Goal: Task Accomplishment & Management: Use online tool/utility

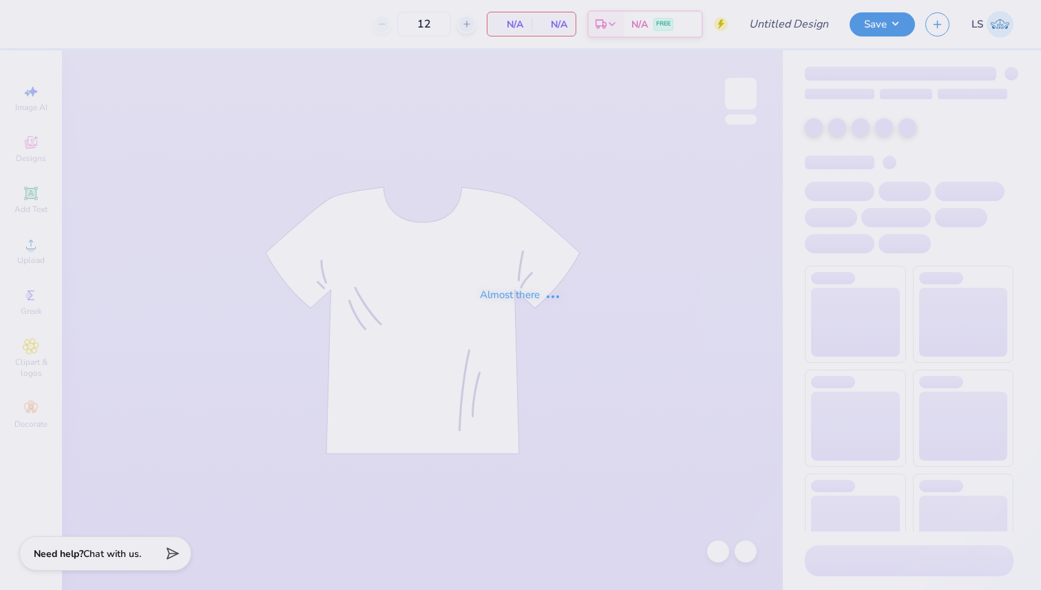
type input "Rho Gamma shirts 2"
type input "60"
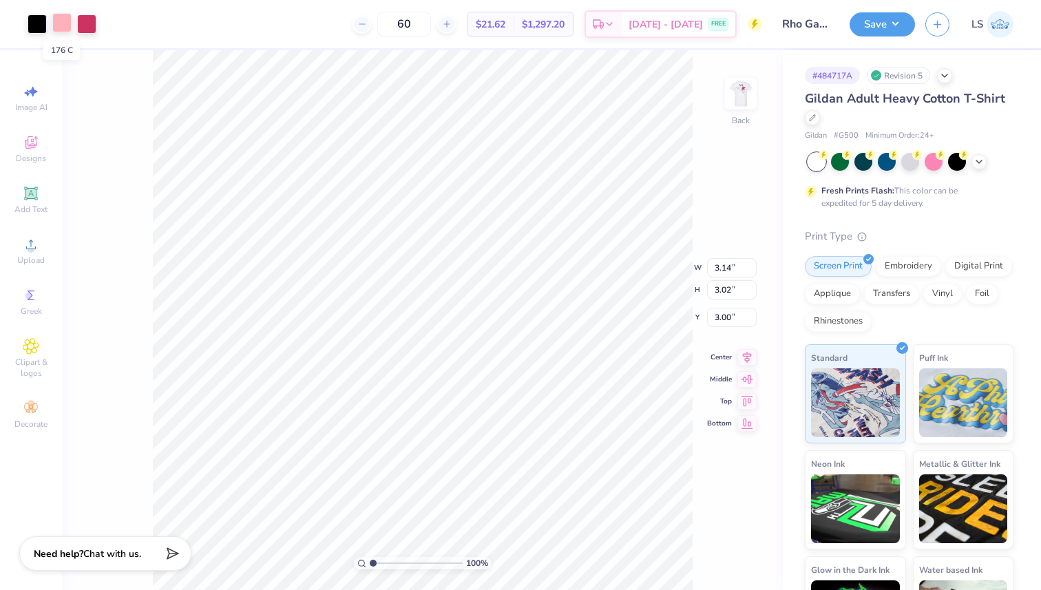
click at [59, 26] on div at bounding box center [61, 22] width 19 height 19
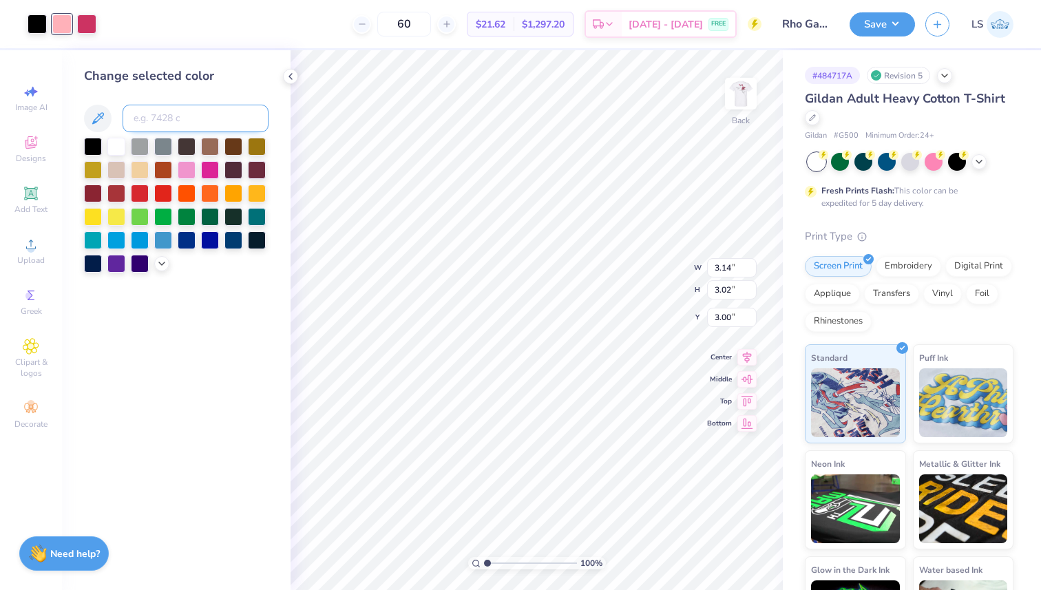
click at [175, 118] on input at bounding box center [196, 119] width 146 height 28
type input "7635"
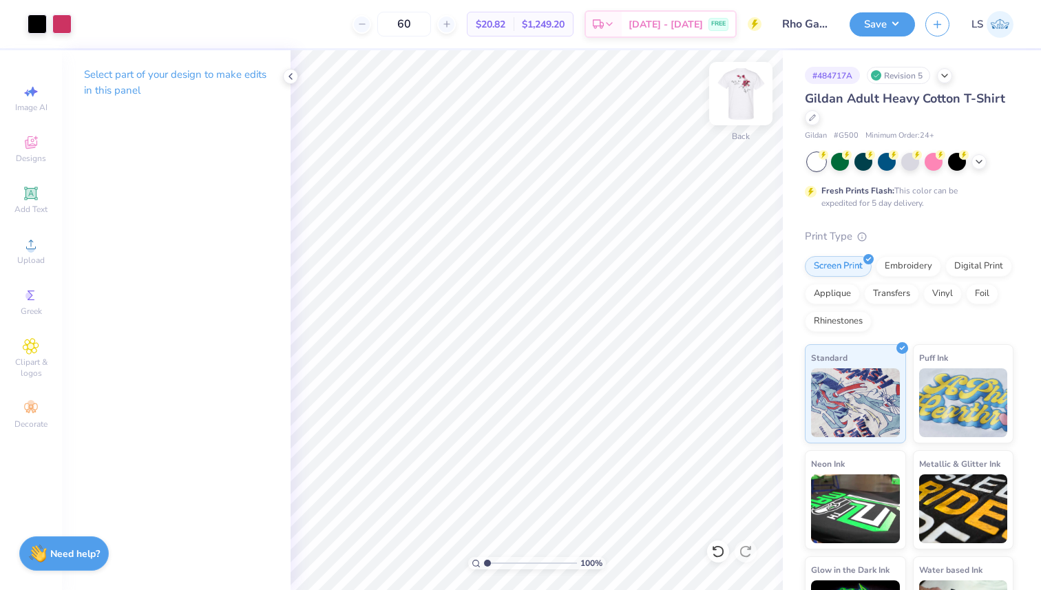
click at [742, 85] on img at bounding box center [740, 93] width 55 height 55
click at [36, 28] on div at bounding box center [37, 22] width 19 height 19
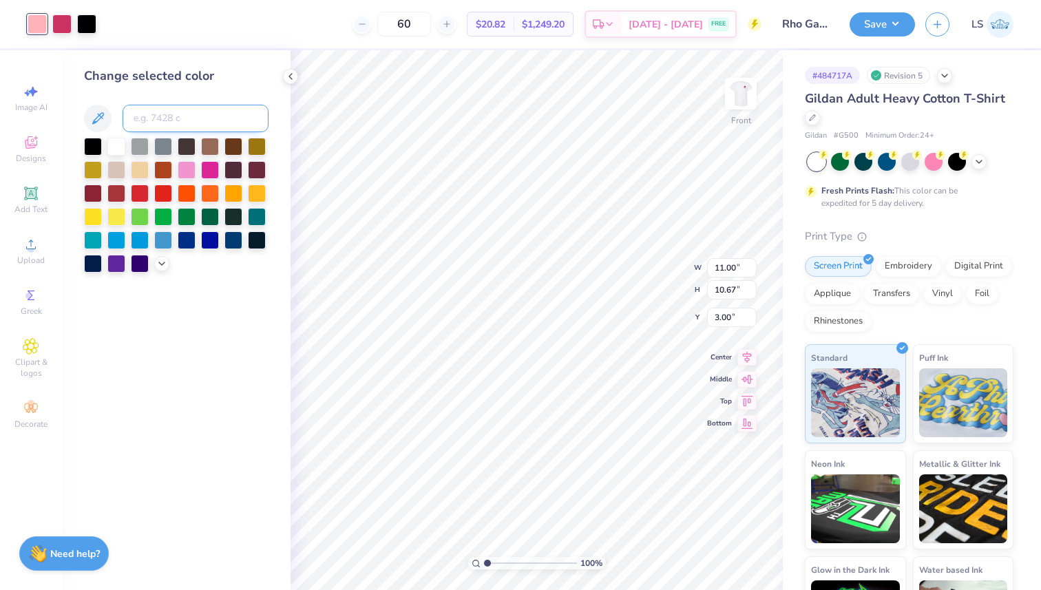
click at [223, 116] on input at bounding box center [196, 119] width 146 height 28
type input "7635"
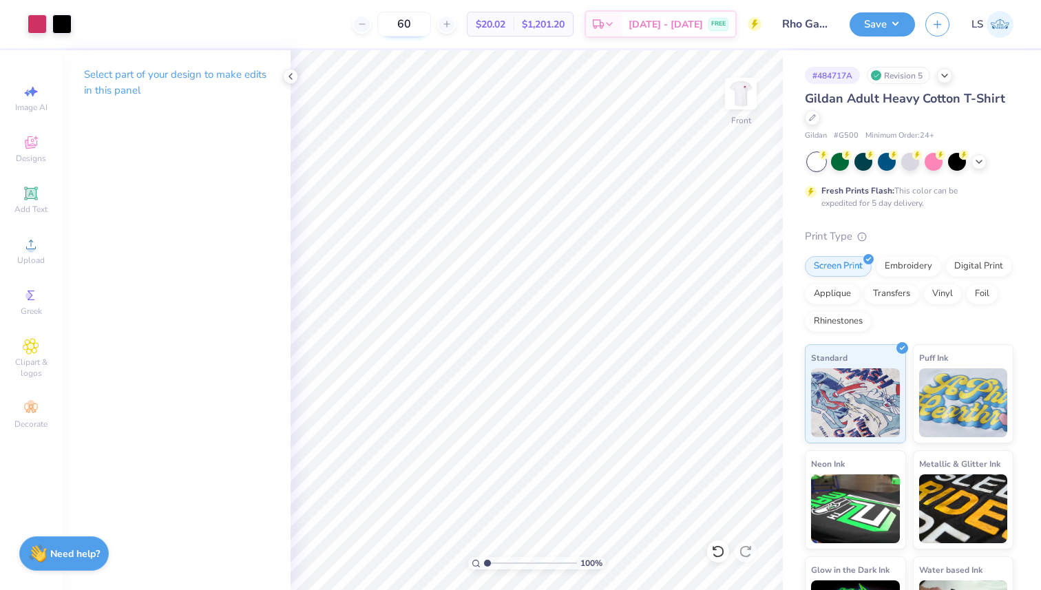
click at [431, 23] on input "60" at bounding box center [404, 24] width 54 height 25
type input "6"
type input "625"
click at [883, 25] on button "Save" at bounding box center [882, 22] width 65 height 24
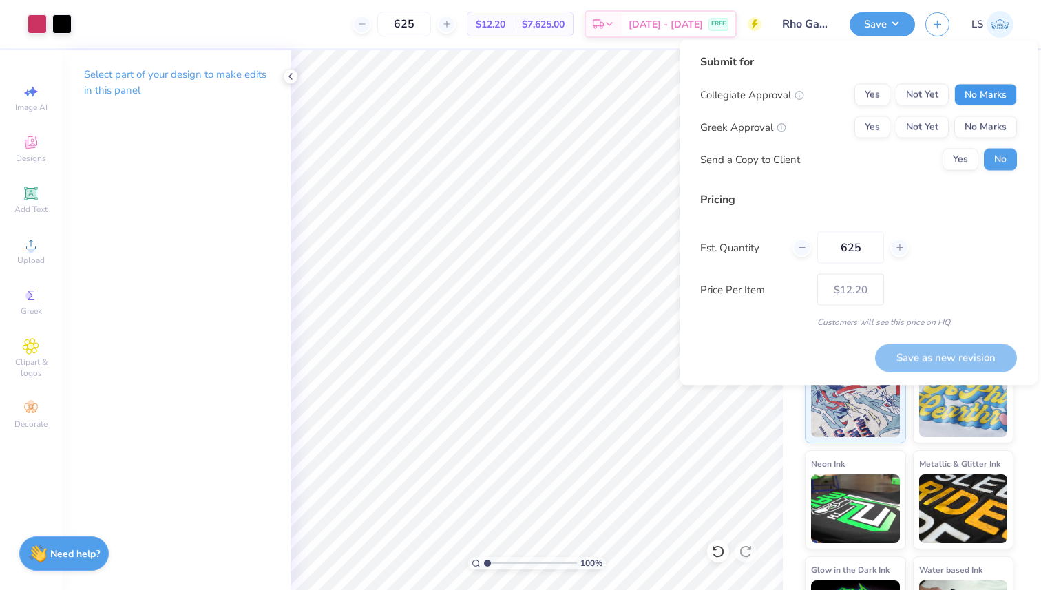
click at [1010, 92] on button "No Marks" at bounding box center [985, 95] width 63 height 22
click at [884, 127] on button "Yes" at bounding box center [872, 127] width 36 height 22
click at [927, 359] on button "Save as new revision" at bounding box center [946, 358] width 142 height 28
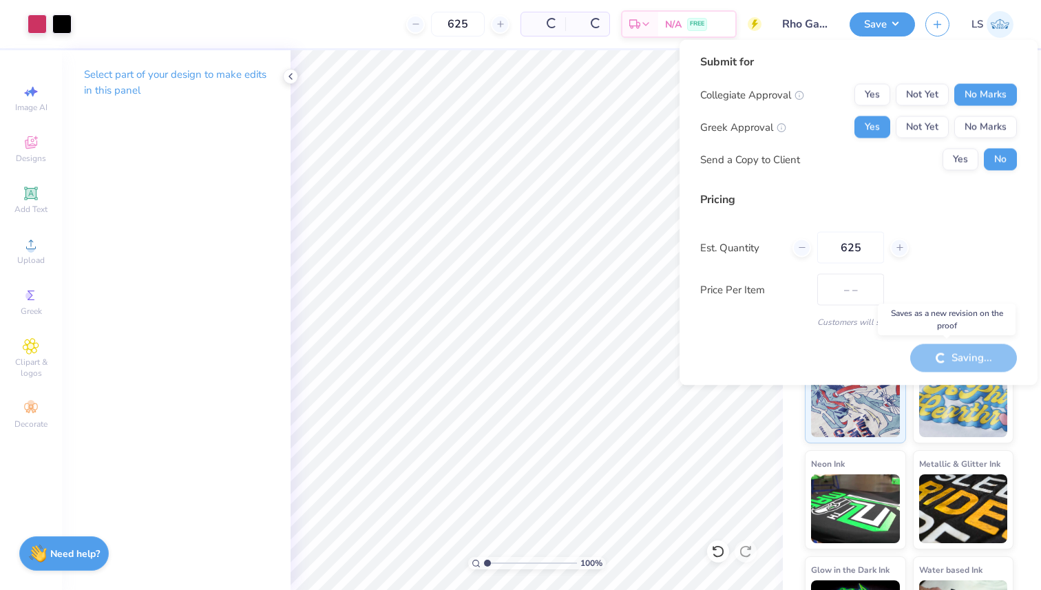
type input "$12.20"
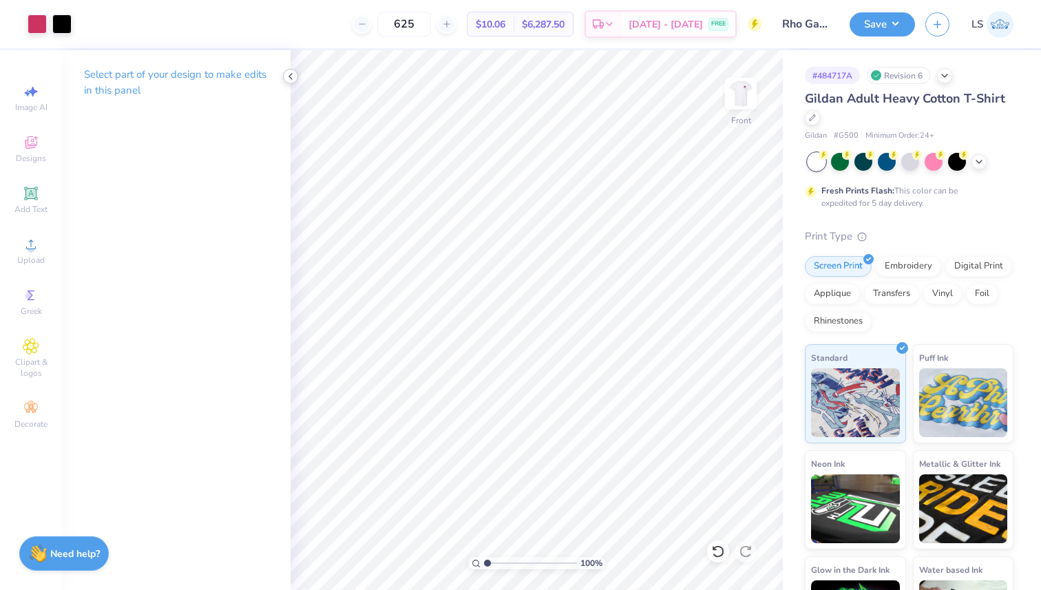
click at [290, 75] on polyline at bounding box center [290, 77] width 3 height 6
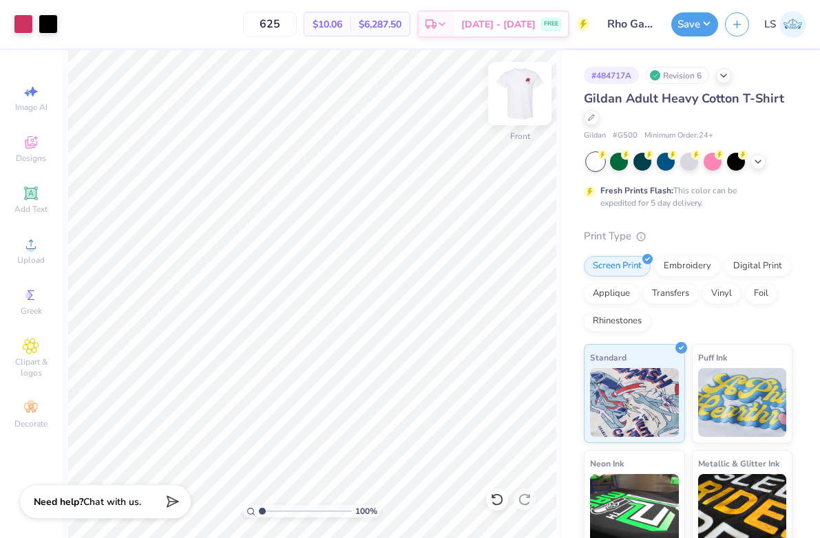
click at [528, 90] on img at bounding box center [519, 93] width 55 height 55
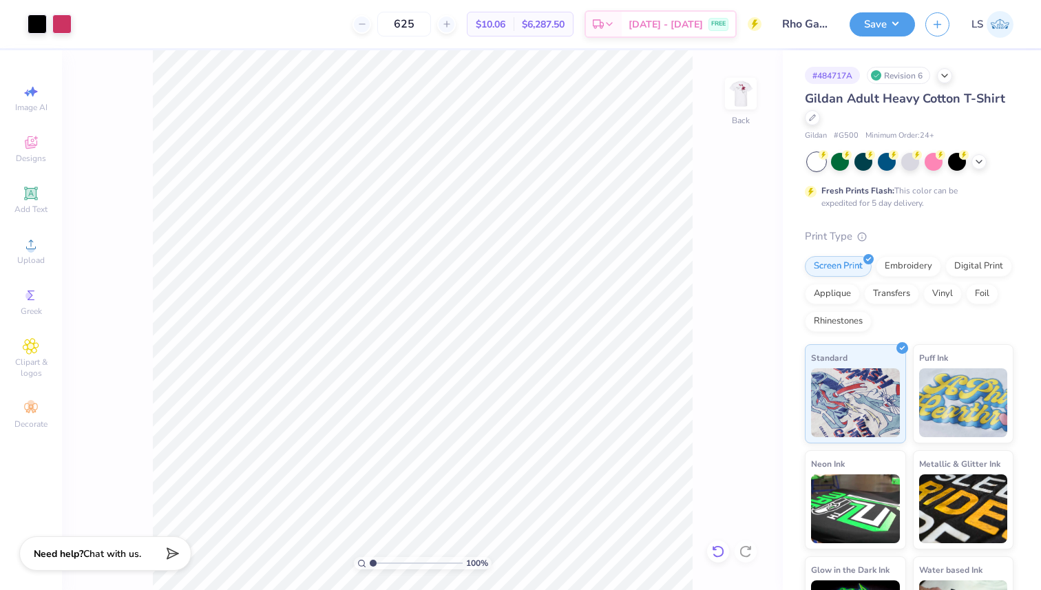
click at [717, 552] on icon at bounding box center [718, 552] width 14 height 14
click at [80, 20] on div at bounding box center [86, 22] width 19 height 19
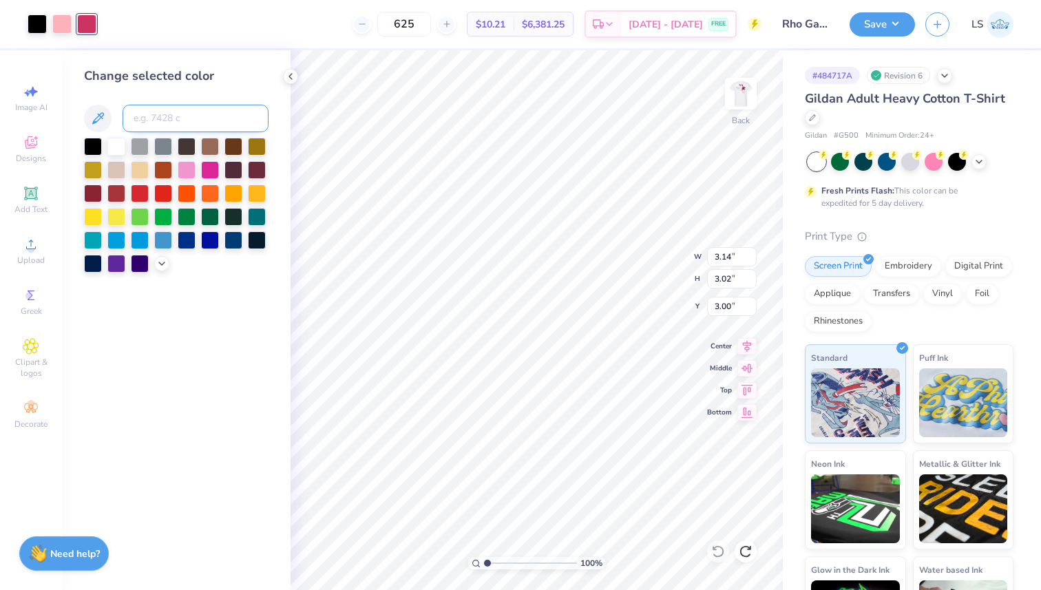
click at [189, 119] on input at bounding box center [196, 119] width 146 height 28
type input "176"
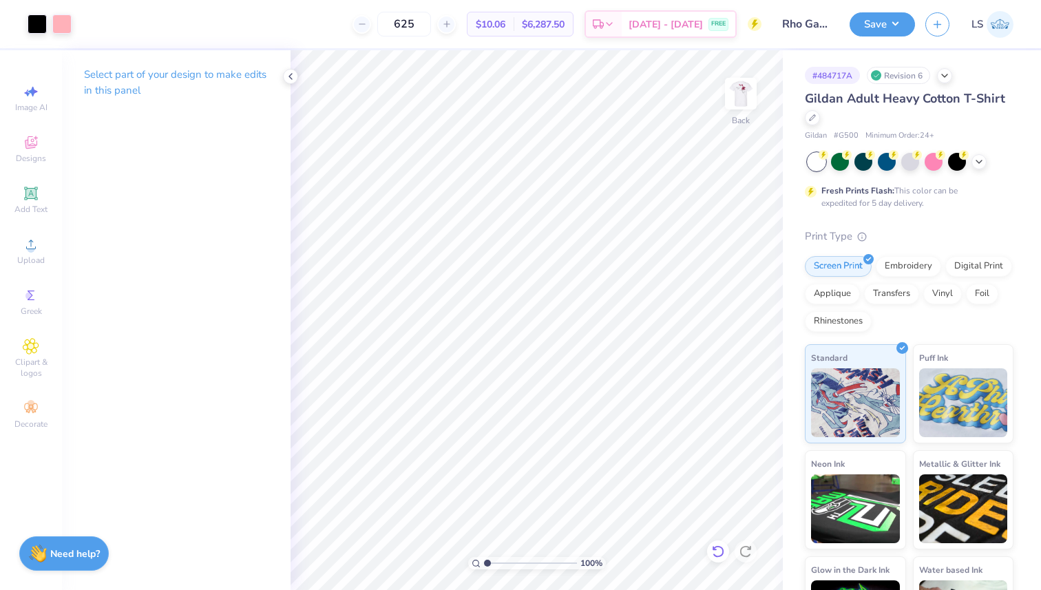
click at [720, 554] on icon at bounding box center [718, 552] width 14 height 14
click at [947, 72] on icon at bounding box center [944, 74] width 11 height 11
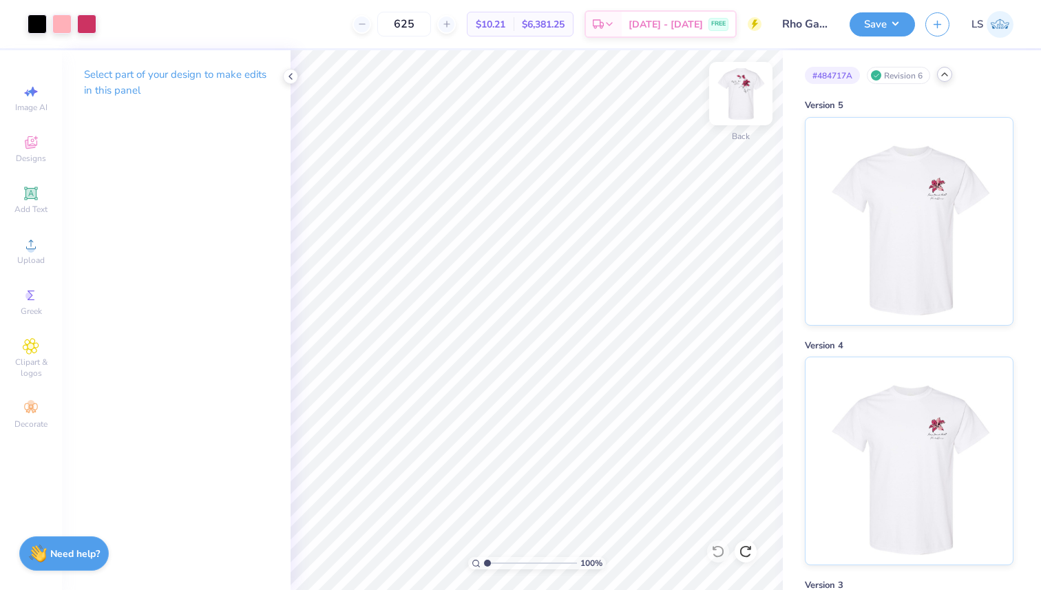
click at [757, 85] on img at bounding box center [740, 93] width 55 height 55
click at [739, 95] on img at bounding box center [740, 93] width 55 height 55
click at [63, 19] on div at bounding box center [61, 22] width 19 height 19
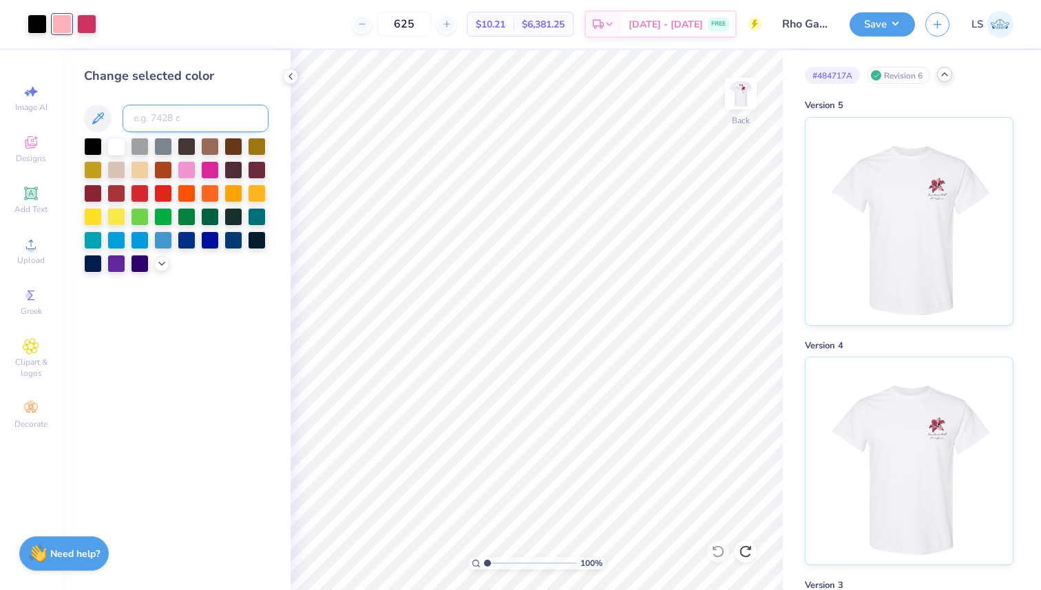
click at [154, 125] on input at bounding box center [196, 119] width 146 height 28
type input "7635"
click at [604, 21] on icon at bounding box center [598, 26] width 11 height 11
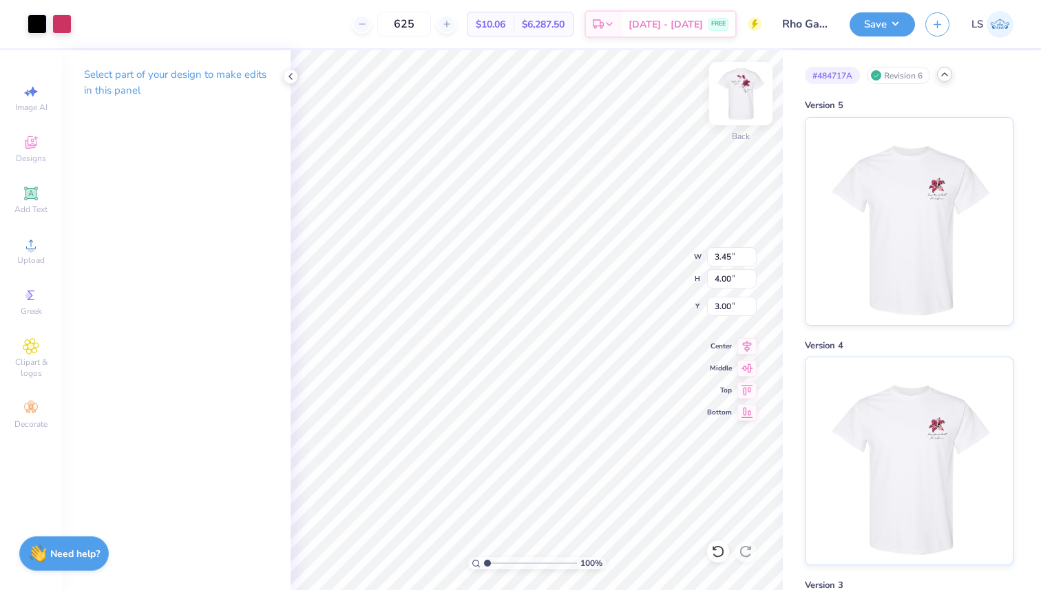
click at [761, 89] on img at bounding box center [740, 93] width 55 height 55
click at [746, 96] on img at bounding box center [740, 93] width 55 height 55
click at [748, 83] on img at bounding box center [740, 93] width 55 height 55
click at [723, 554] on icon at bounding box center [718, 552] width 14 height 14
click at [726, 91] on img at bounding box center [740, 93] width 55 height 55
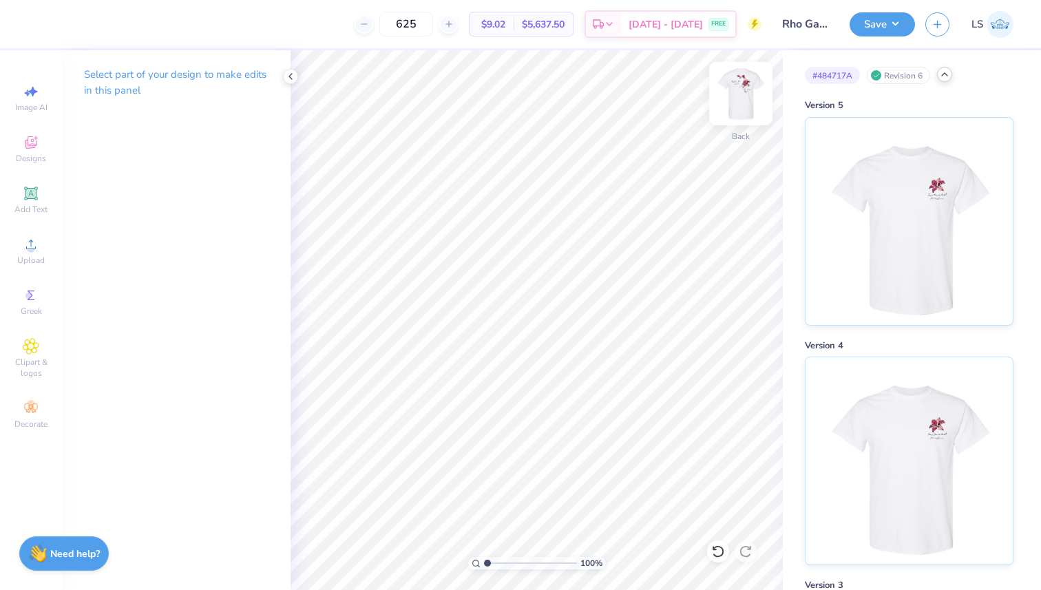
click at [738, 112] on img at bounding box center [740, 93] width 55 height 55
click at [744, 92] on img at bounding box center [740, 93] width 55 height 55
click at [744, 92] on img at bounding box center [741, 94] width 28 height 28
click at [720, 548] on icon at bounding box center [718, 552] width 14 height 14
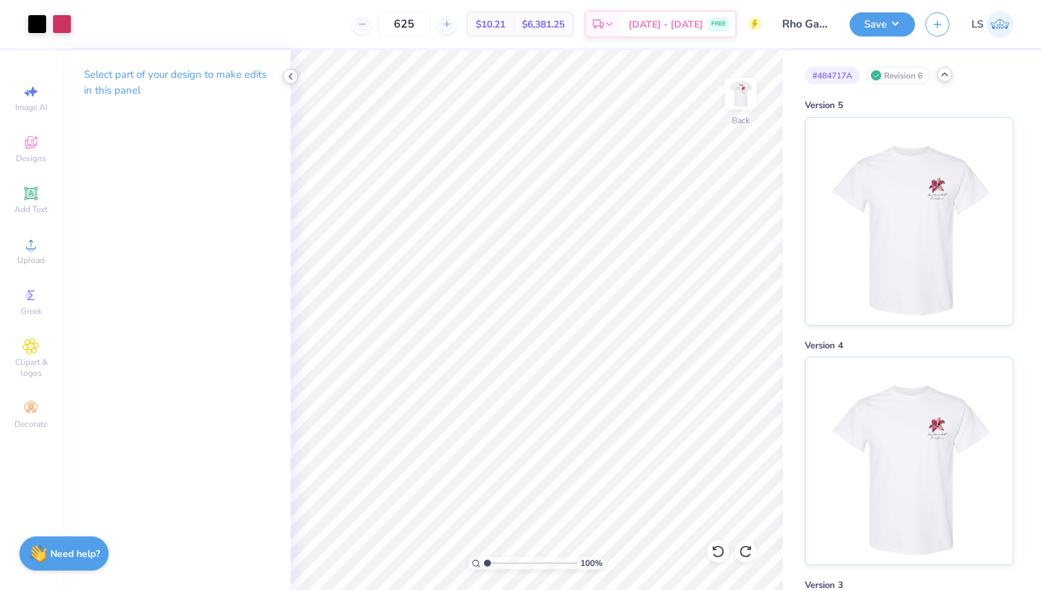
click at [291, 79] on icon at bounding box center [290, 76] width 11 height 11
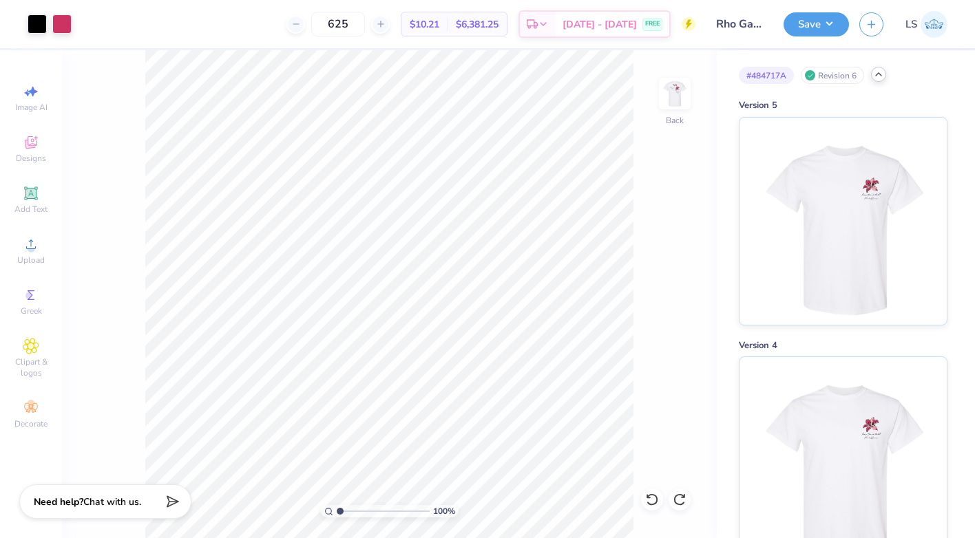
click at [666, 94] on img at bounding box center [675, 94] width 28 height 28
click at [675, 101] on img at bounding box center [674, 93] width 55 height 55
click at [657, 99] on img at bounding box center [674, 93] width 55 height 55
click at [39, 26] on div at bounding box center [37, 22] width 19 height 19
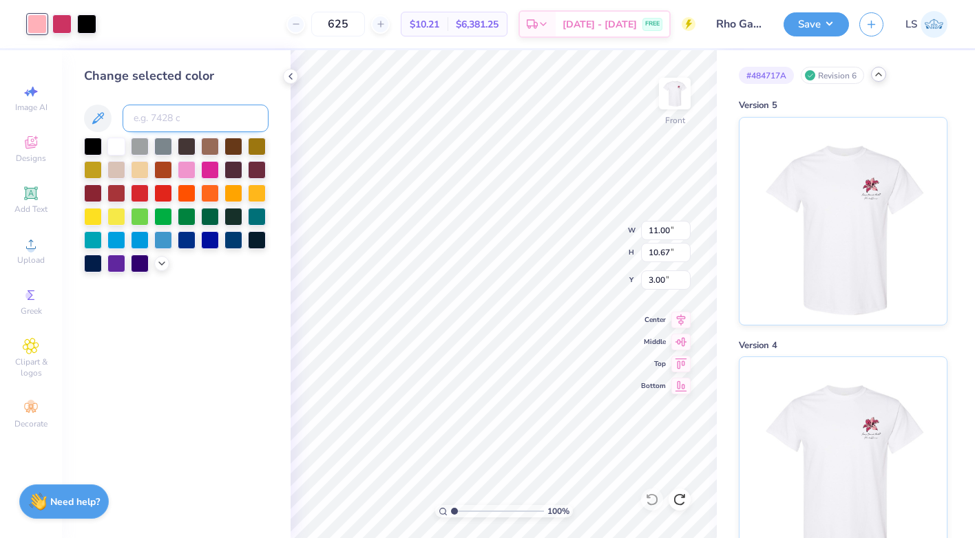
click at [181, 120] on input at bounding box center [196, 119] width 146 height 28
click at [288, 76] on icon at bounding box center [290, 76] width 11 height 11
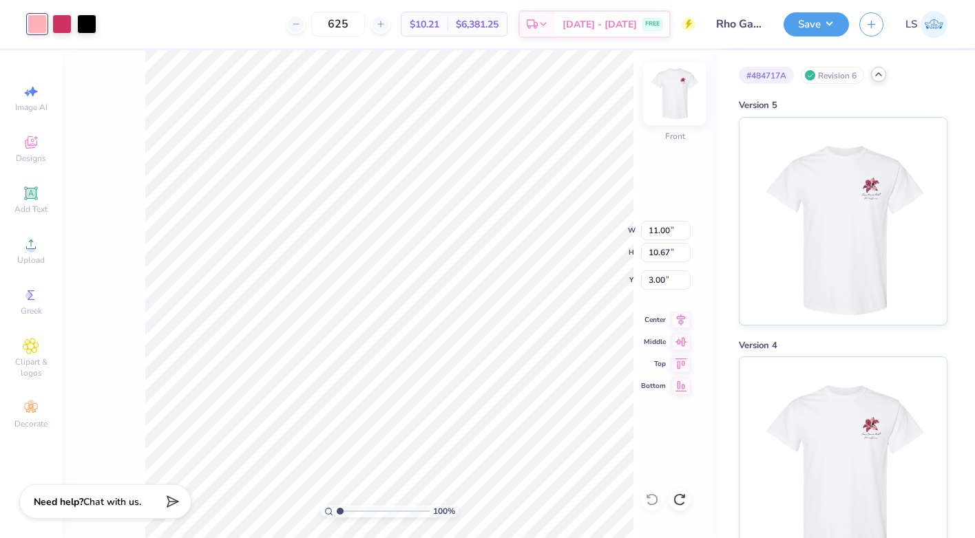
click at [666, 87] on img at bounding box center [674, 93] width 55 height 55
click at [673, 94] on img at bounding box center [674, 93] width 55 height 55
click at [37, 27] on div at bounding box center [37, 22] width 19 height 19
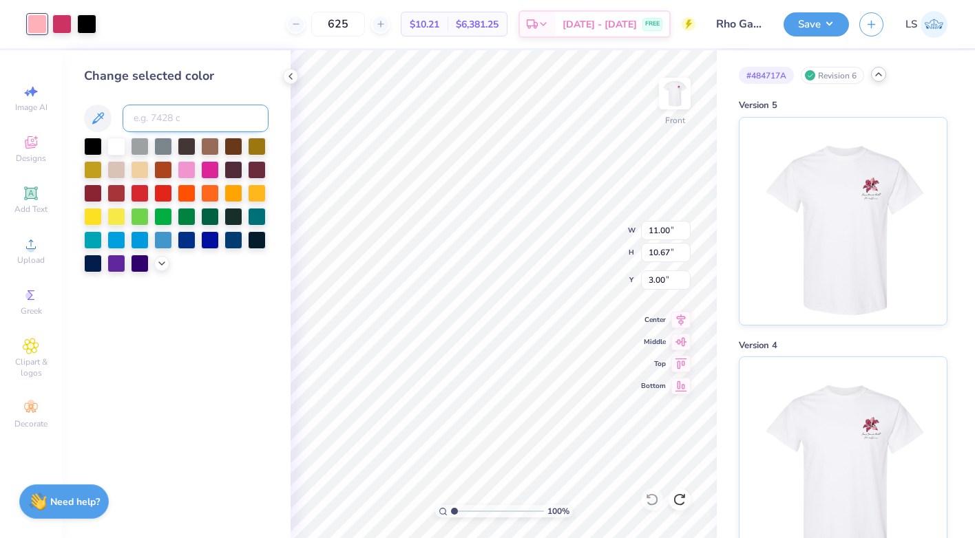
click at [191, 127] on input at bounding box center [196, 119] width 146 height 28
click at [67, 22] on div at bounding box center [61, 22] width 19 height 19
click at [36, 25] on div at bounding box center [37, 22] width 19 height 19
click at [678, 97] on img at bounding box center [674, 93] width 55 height 55
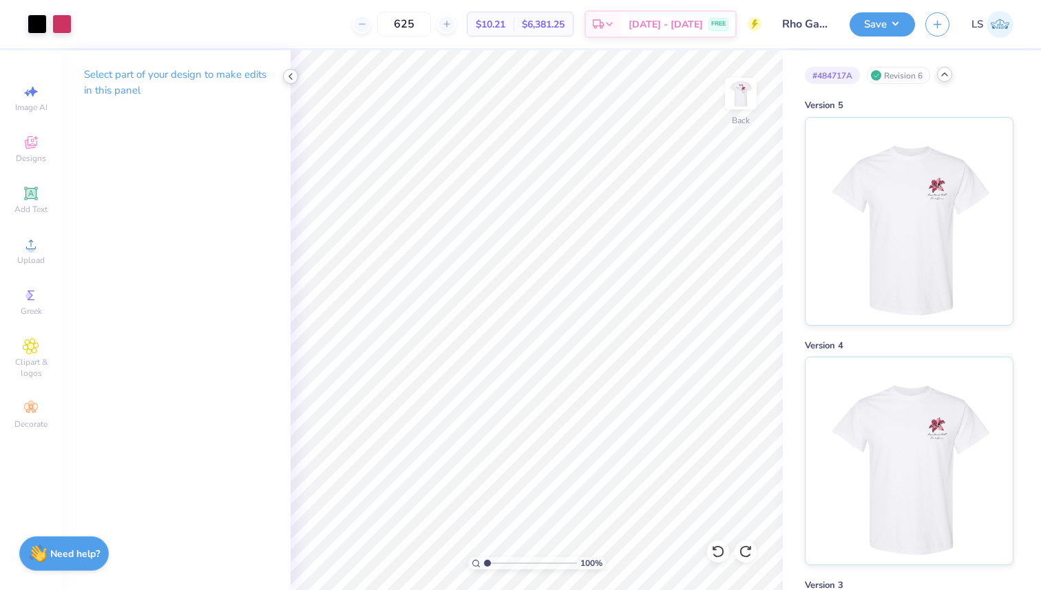
click at [288, 81] on icon at bounding box center [290, 76] width 11 height 11
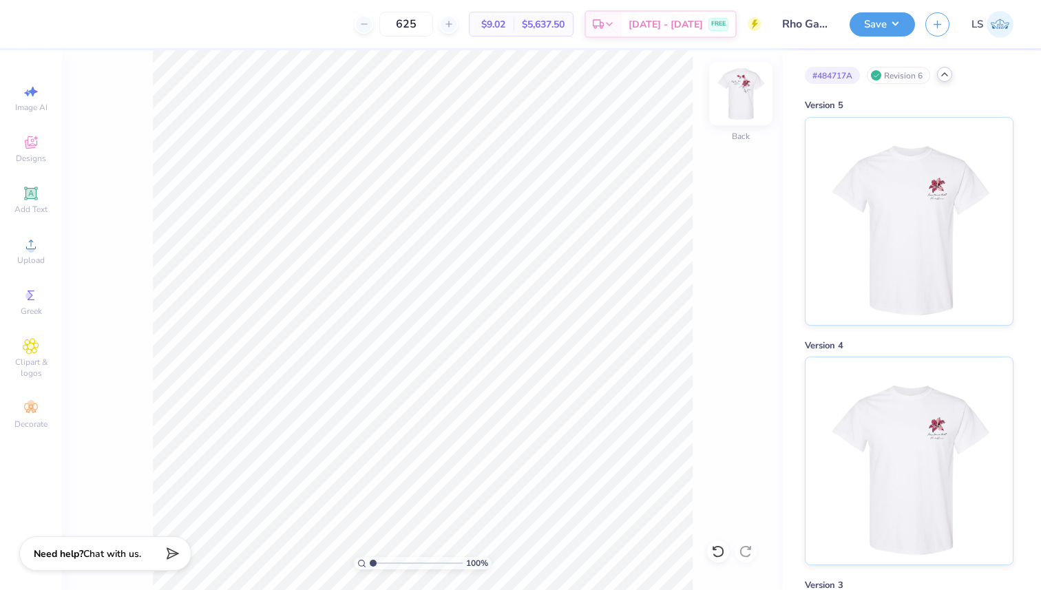
click at [744, 94] on img at bounding box center [740, 93] width 55 height 55
click at [755, 105] on img at bounding box center [741, 94] width 28 height 28
click at [717, 555] on icon at bounding box center [718, 552] width 14 height 14
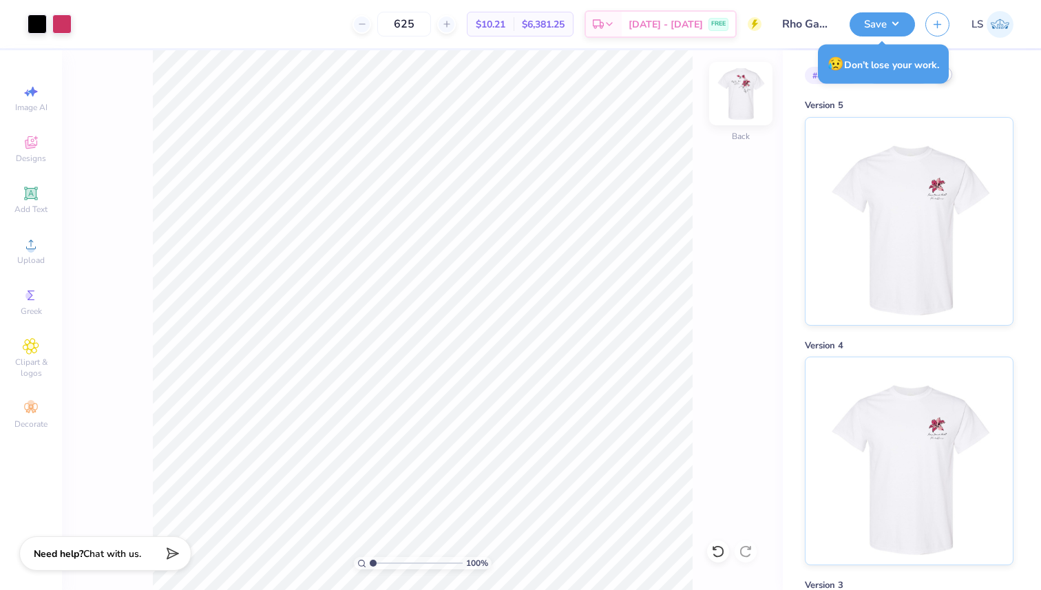
click at [744, 85] on img at bounding box center [740, 93] width 55 height 55
click at [750, 98] on img at bounding box center [740, 93] width 55 height 55
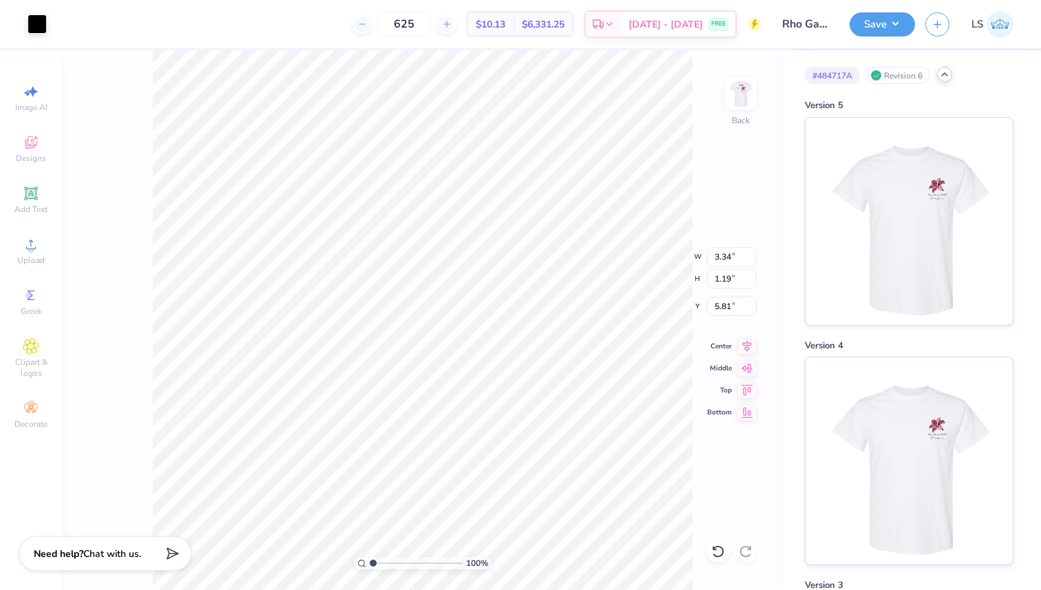
type input "3.00"
type input "4.29"
type input "1.53"
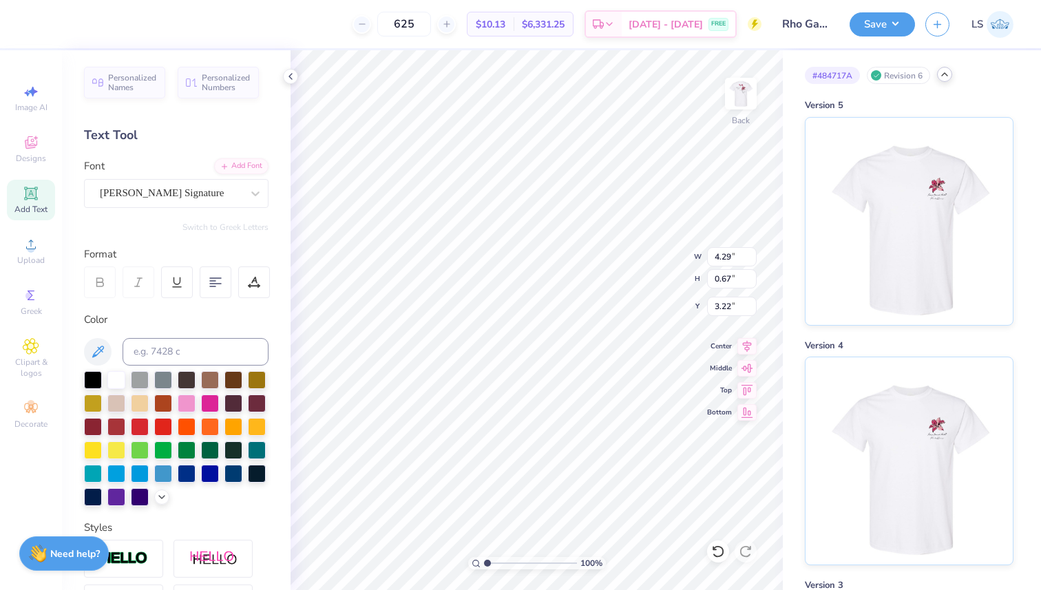
type input "3.00"
click at [635, 366] on div "100 % Back W 4.29 4.29 " H 0.67 0.67 " Y 3.00 3.00 " Center Middle Top Bottom" at bounding box center [537, 320] width 492 height 540
click at [294, 76] on icon at bounding box center [290, 76] width 11 height 11
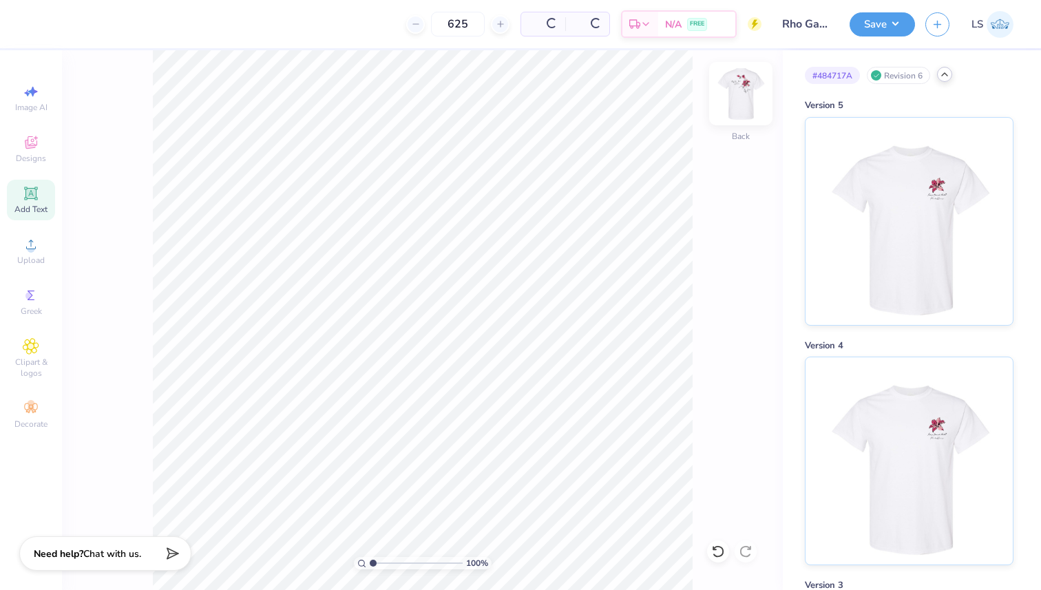
click at [740, 91] on img at bounding box center [740, 93] width 55 height 55
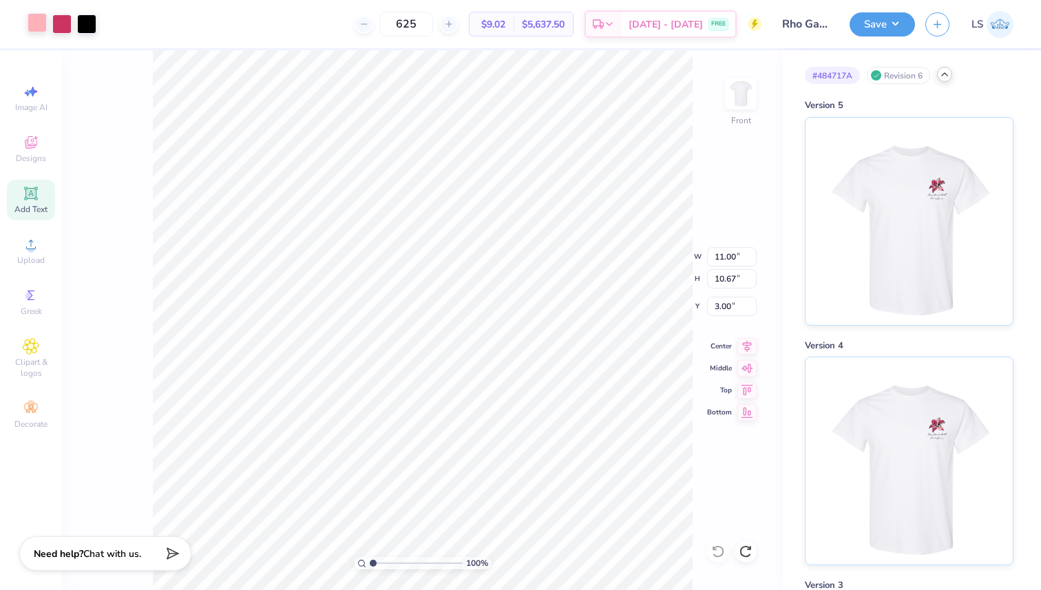
click at [30, 23] on div at bounding box center [37, 22] width 19 height 19
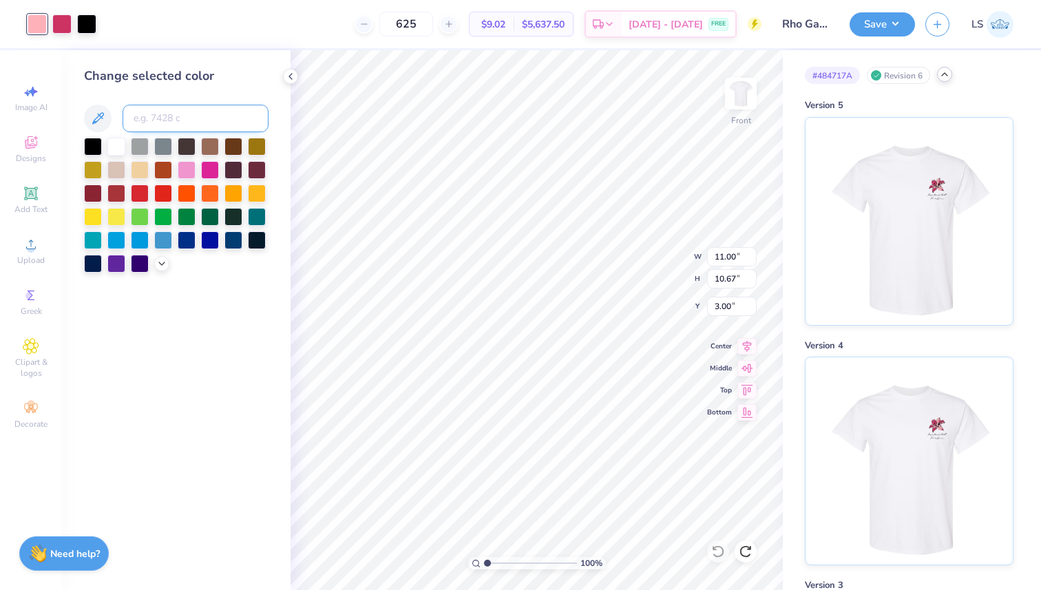
click at [206, 121] on input at bounding box center [196, 119] width 146 height 28
type input "7635"
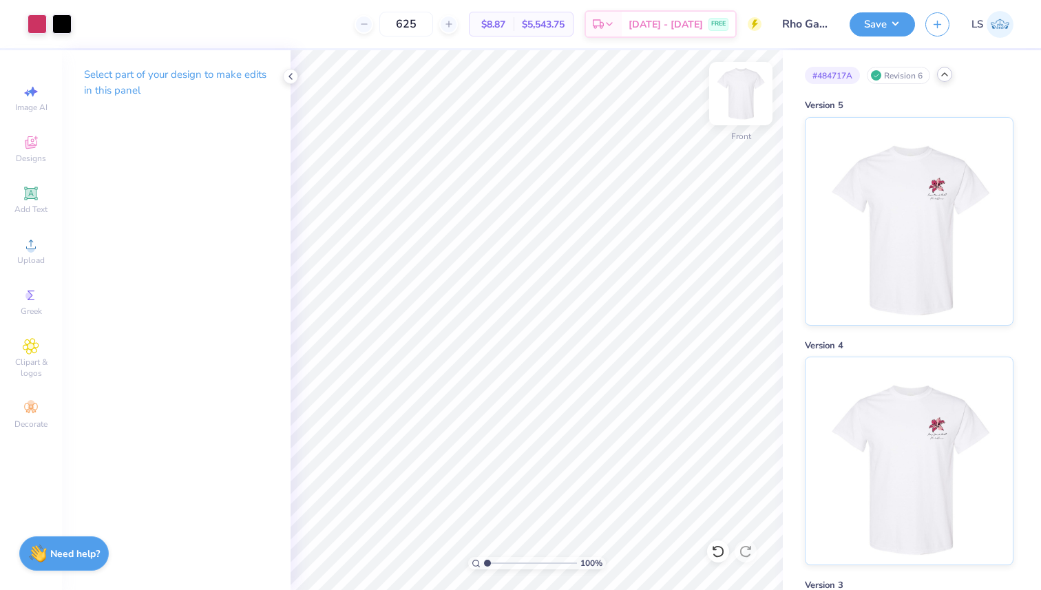
click at [732, 104] on img at bounding box center [740, 93] width 55 height 55
click at [293, 74] on icon at bounding box center [290, 76] width 11 height 11
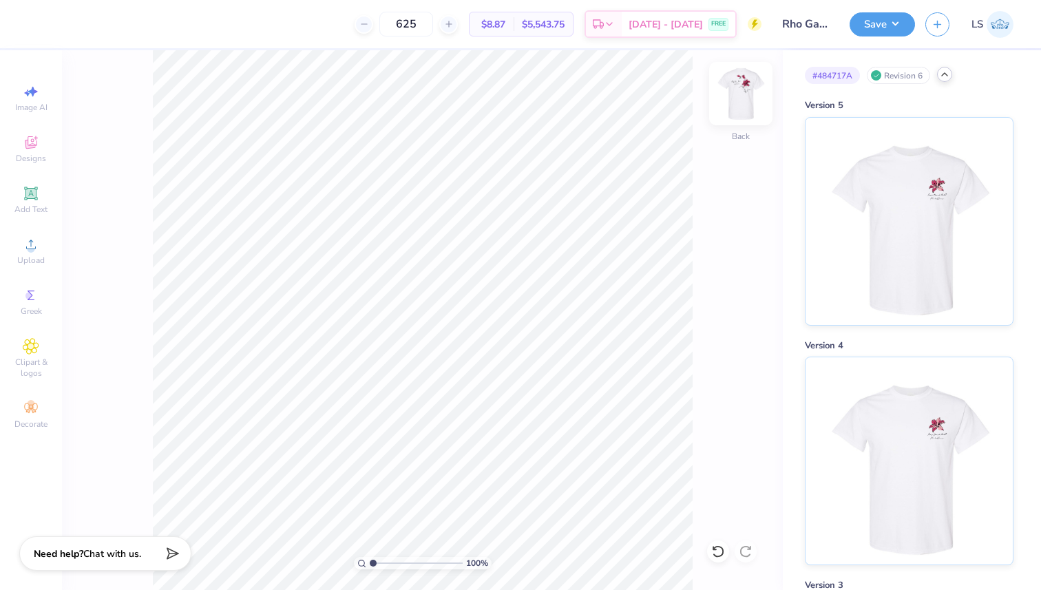
click at [735, 105] on img at bounding box center [740, 93] width 55 height 55
type input "11.43"
type input "11.09"
type input "12.90"
type input "12.51"
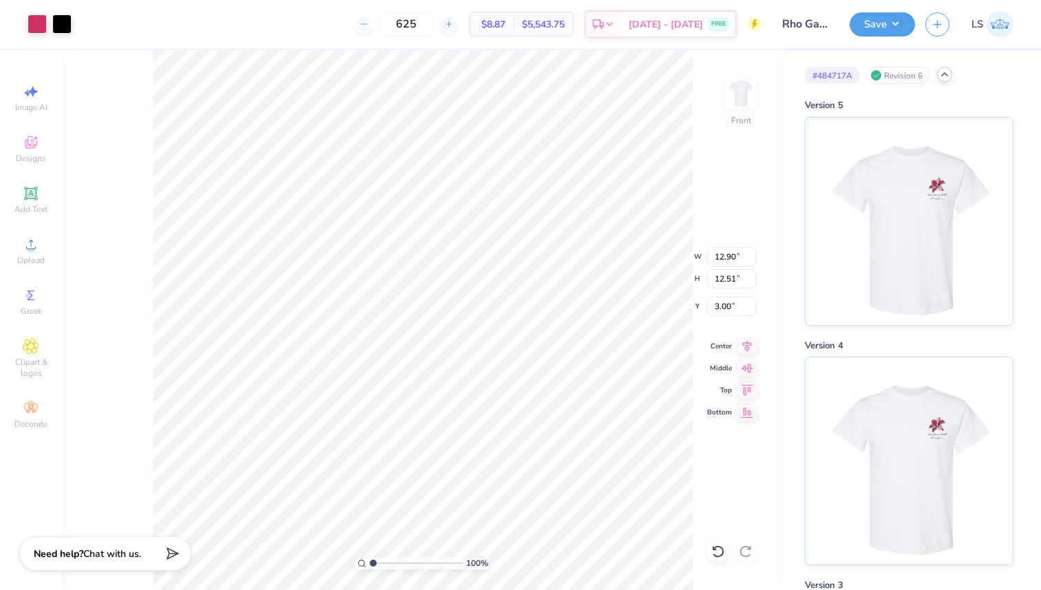
type input "14.39"
type input "13.96"
click at [719, 548] on icon at bounding box center [718, 552] width 14 height 14
click at [718, 549] on icon at bounding box center [718, 552] width 14 height 14
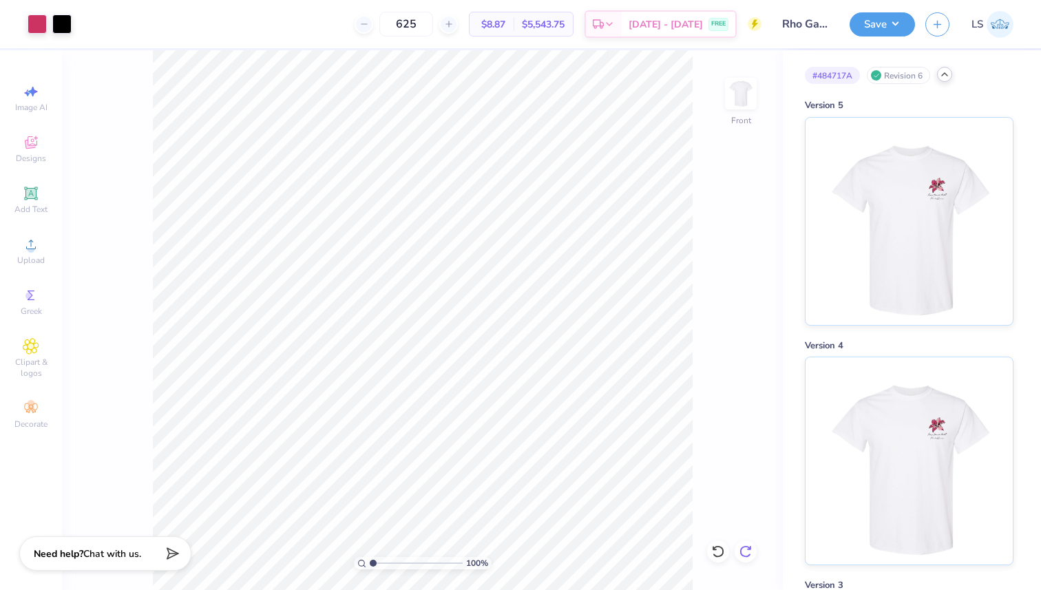
click at [744, 549] on icon at bounding box center [746, 552] width 14 height 14
click at [770, 104] on div "100 % Front" at bounding box center [422, 320] width 721 height 540
drag, startPoint x: 746, startPoint y: 97, endPoint x: 721, endPoint y: 97, distance: 24.8
click at [746, 97] on img at bounding box center [741, 94] width 28 height 28
click at [889, 214] on img at bounding box center [908, 219] width 171 height 207
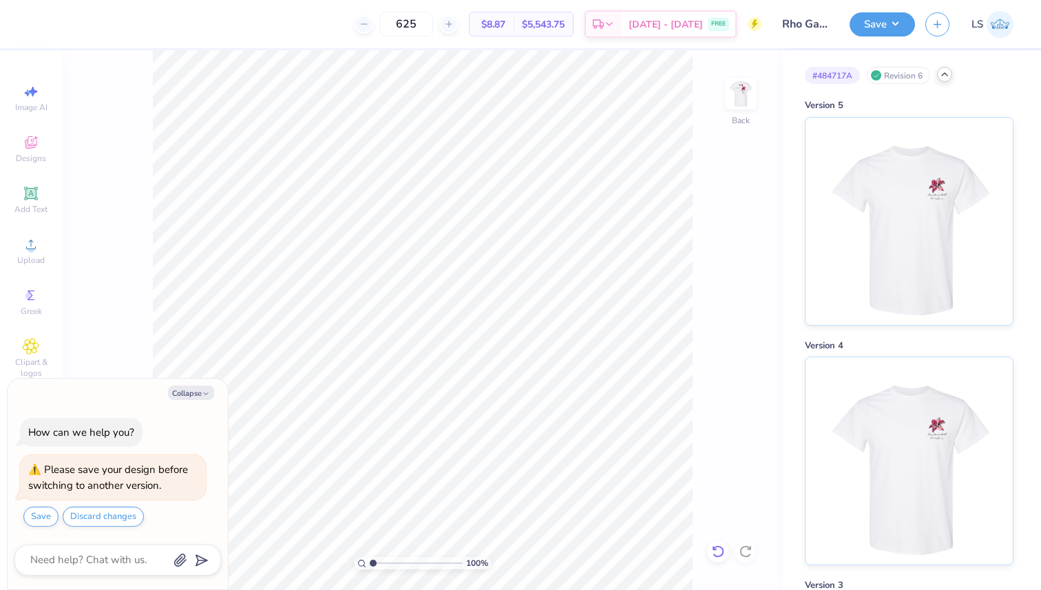
click at [715, 549] on icon at bounding box center [714, 548] width 3 height 3
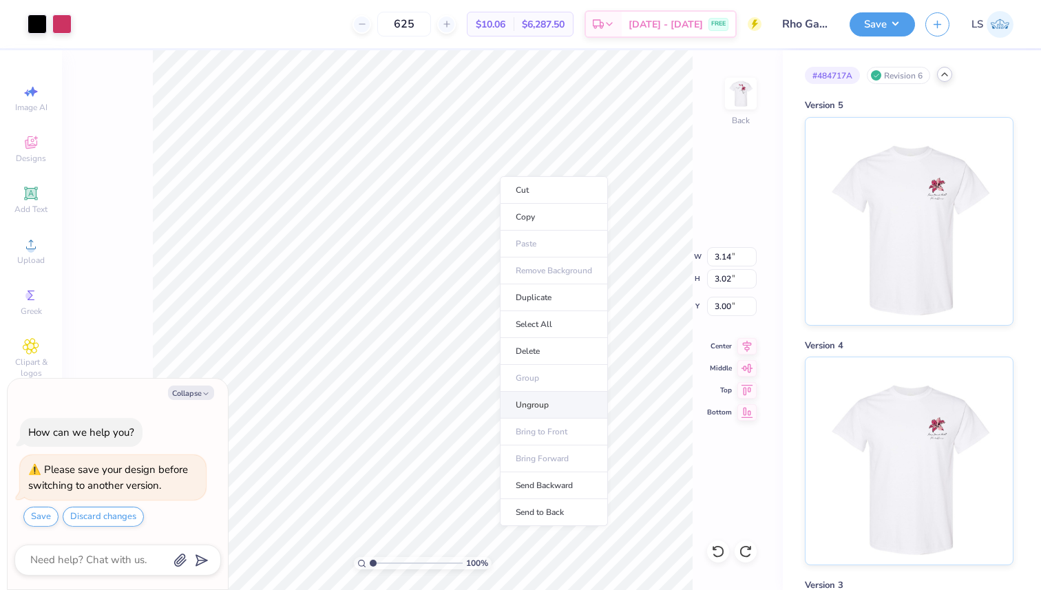
click at [547, 401] on li "Ungroup" at bounding box center [554, 405] width 108 height 27
type textarea "x"
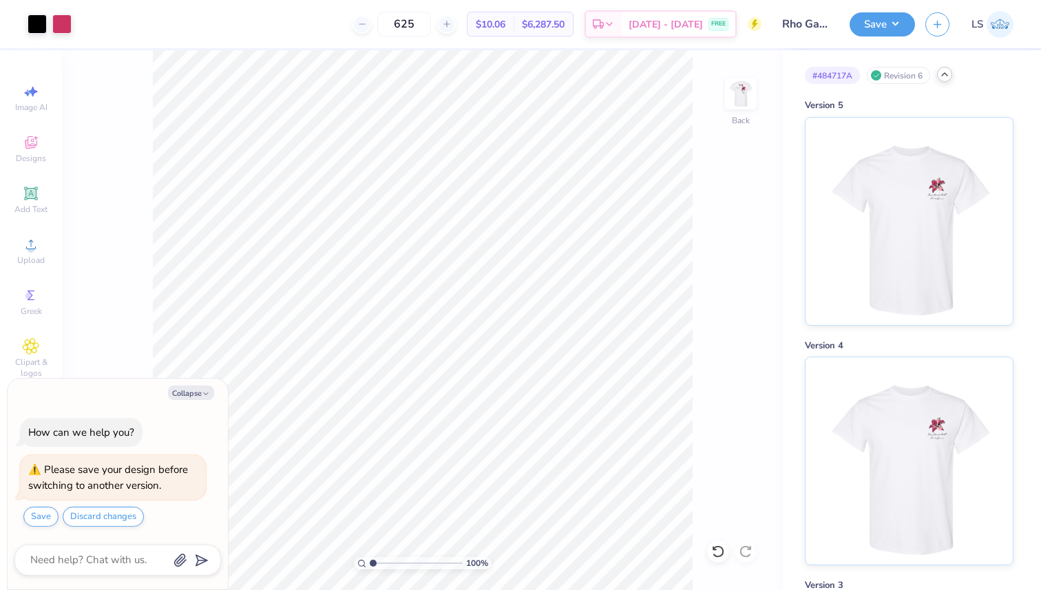
type input "10"
type textarea "x"
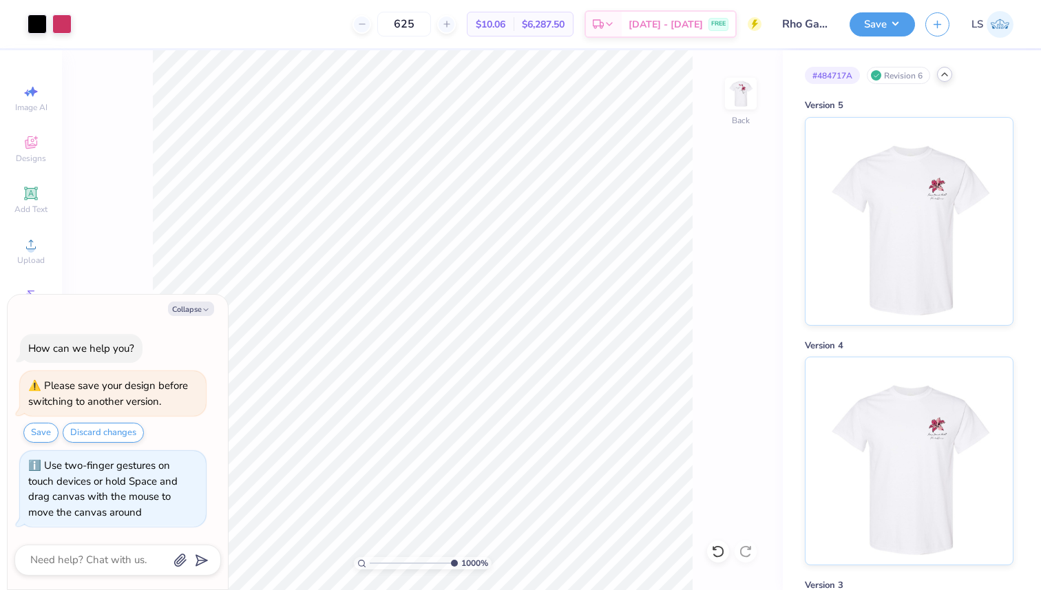
drag, startPoint x: 374, startPoint y: 563, endPoint x: 496, endPoint y: 567, distance: 122.6
type input "10"
click at [458, 567] on input "range" at bounding box center [414, 563] width 88 height 12
type textarea "x"
type input "0.88"
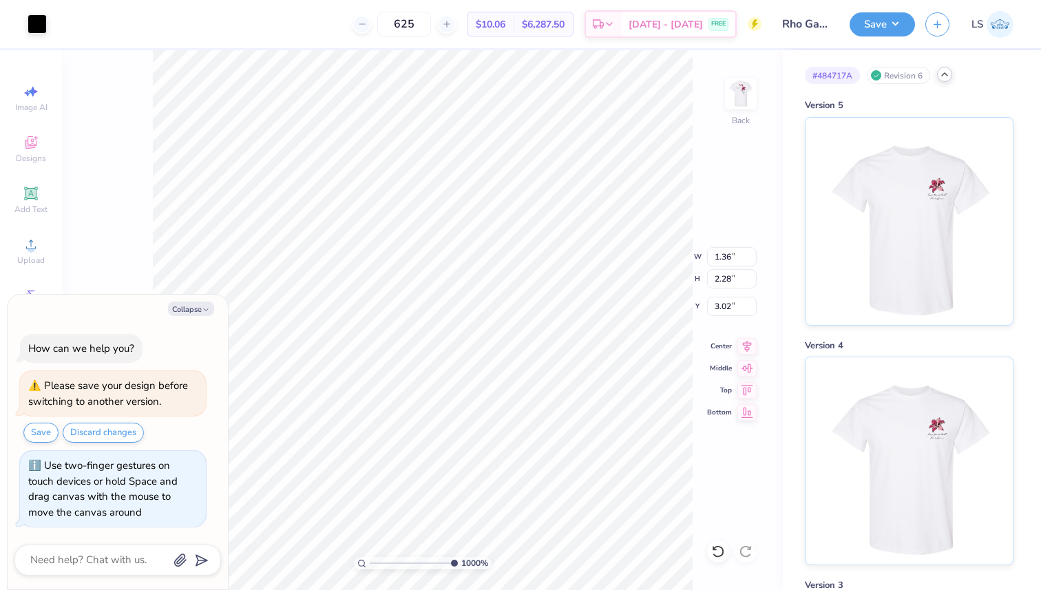
type input "1.10"
type input "3.41"
type textarea "x"
type input "3.42"
type textarea "x"
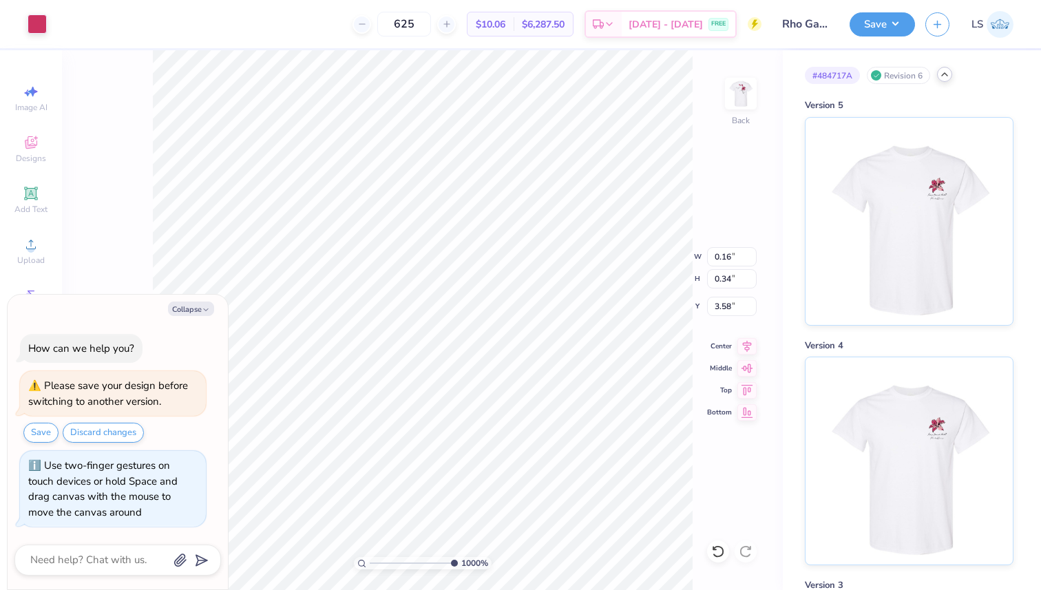
type input "3.59"
type textarea "x"
type input "5.46"
type textarea "x"
type input "5.62"
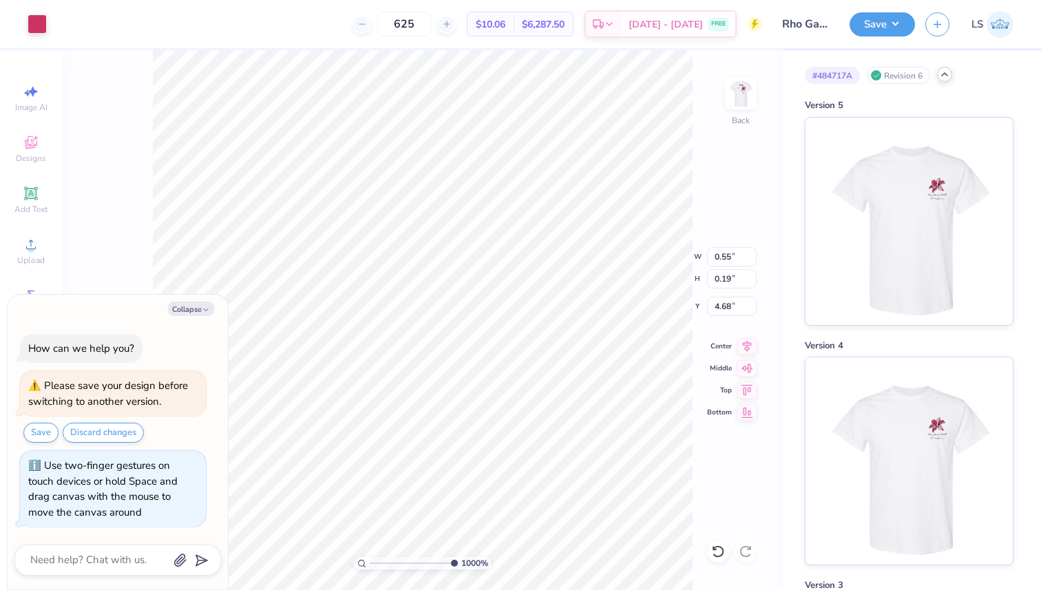
type textarea "x"
type input "5.05"
type textarea "x"
type input "5.35"
type textarea "x"
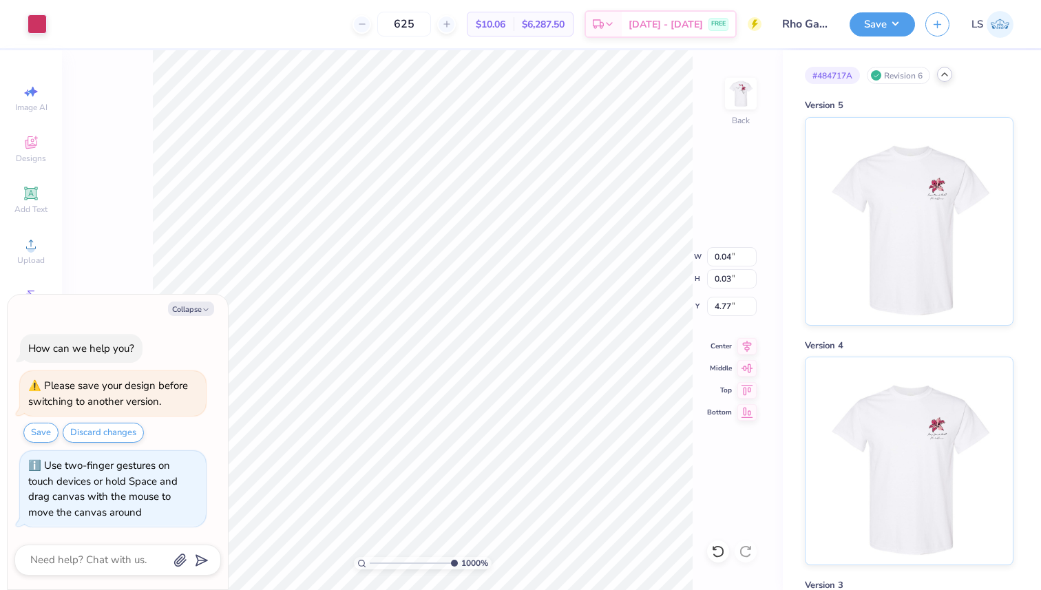
type input "5.39"
type textarea "x"
type input "0.07"
type input "0.02"
type input "4.54"
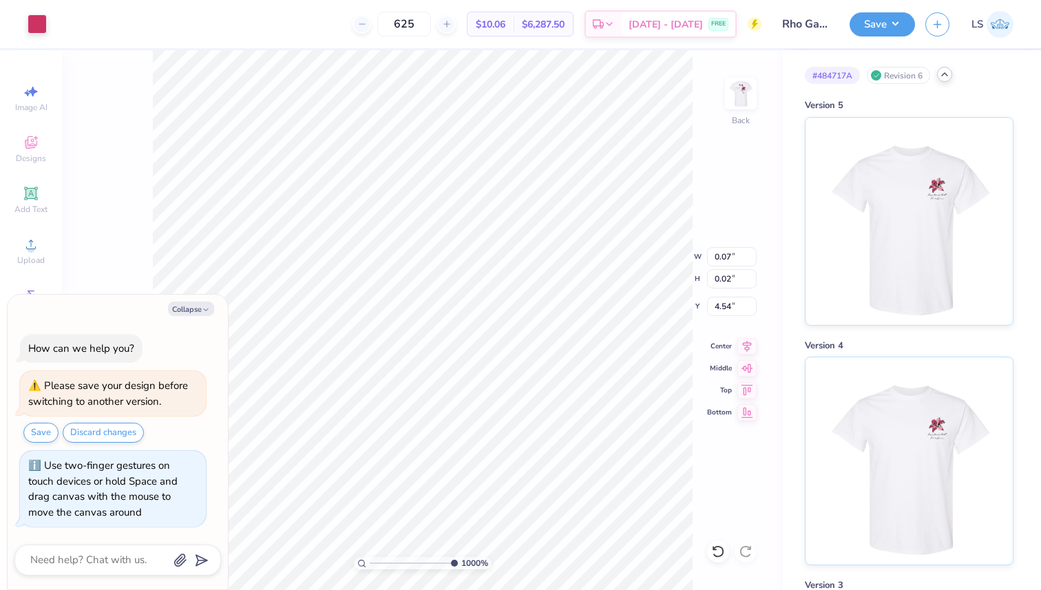
type textarea "x"
type input "5.61"
type textarea "x"
type input "0.09"
type input "0.16"
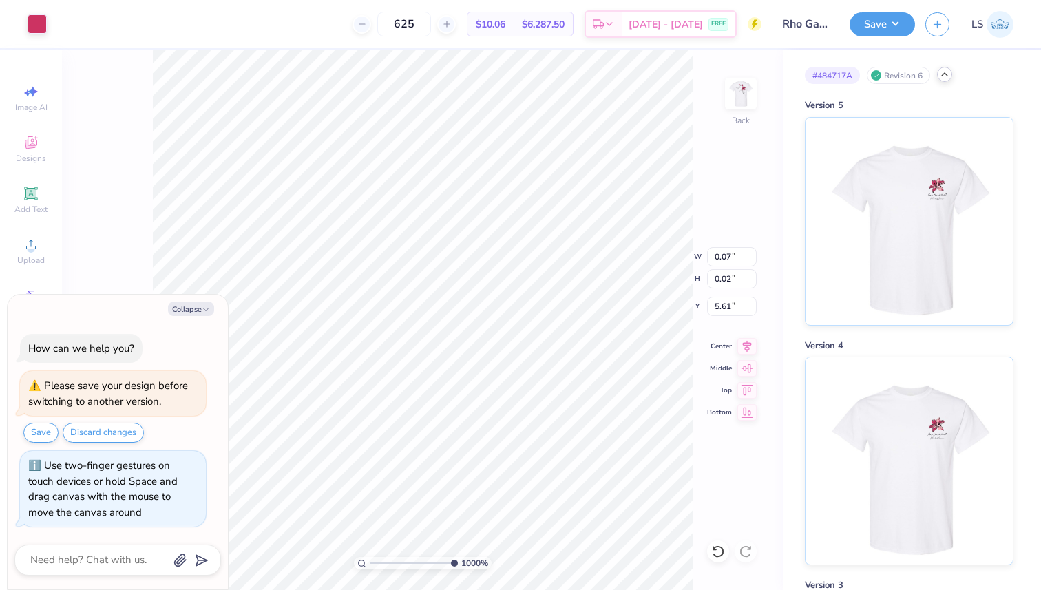
type input "4.58"
type textarea "x"
type input "5.62"
type textarea "x"
type input "0.02"
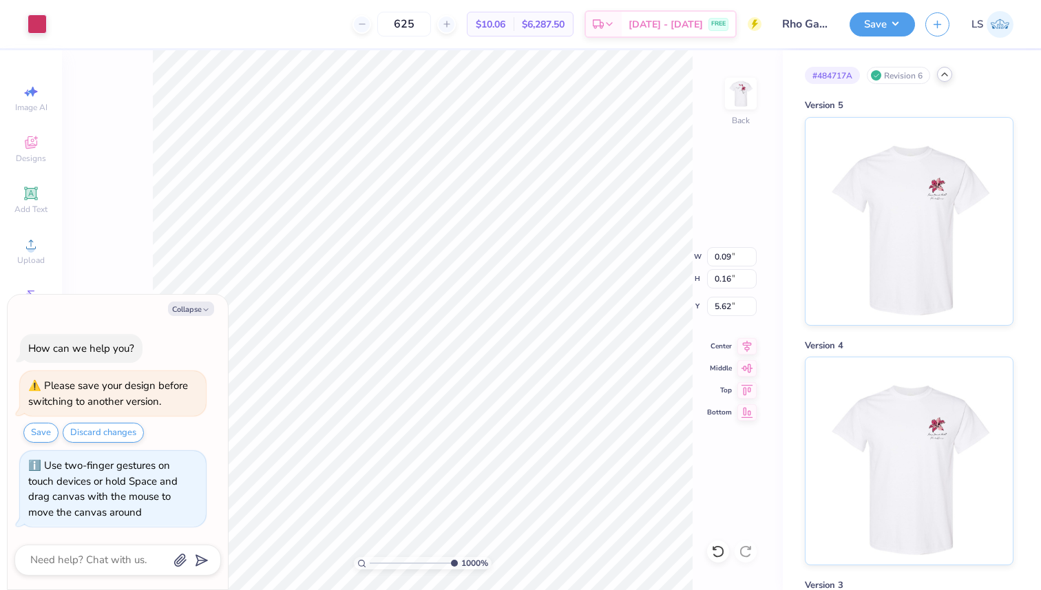
type input "0.07"
type input "4.01"
type textarea "x"
type input "5.78"
type textarea "x"
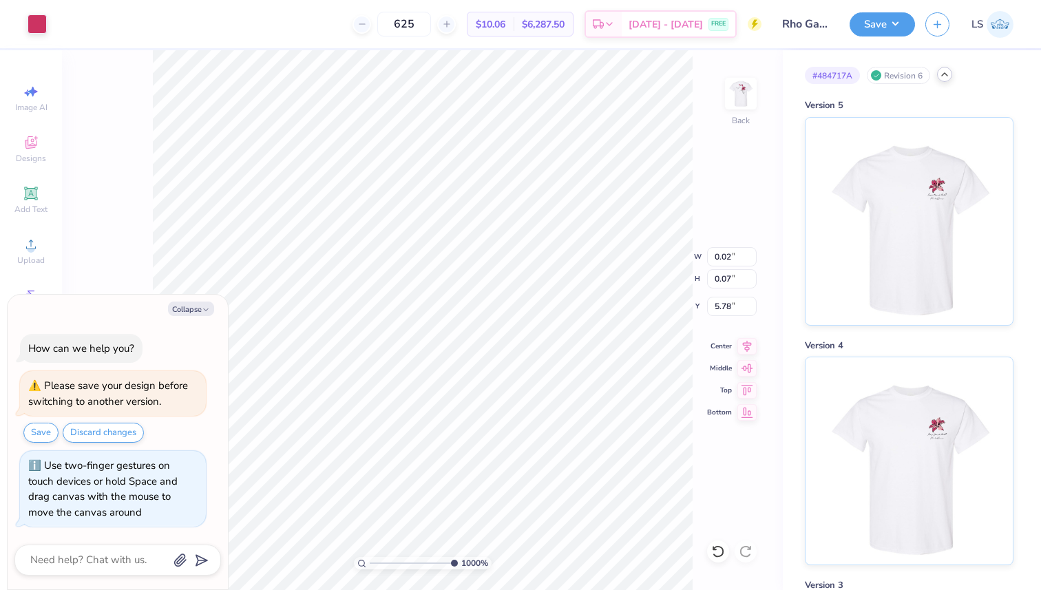
type input "1.36"
type input "2.28"
type input "3.02"
type textarea "x"
type input "3.09"
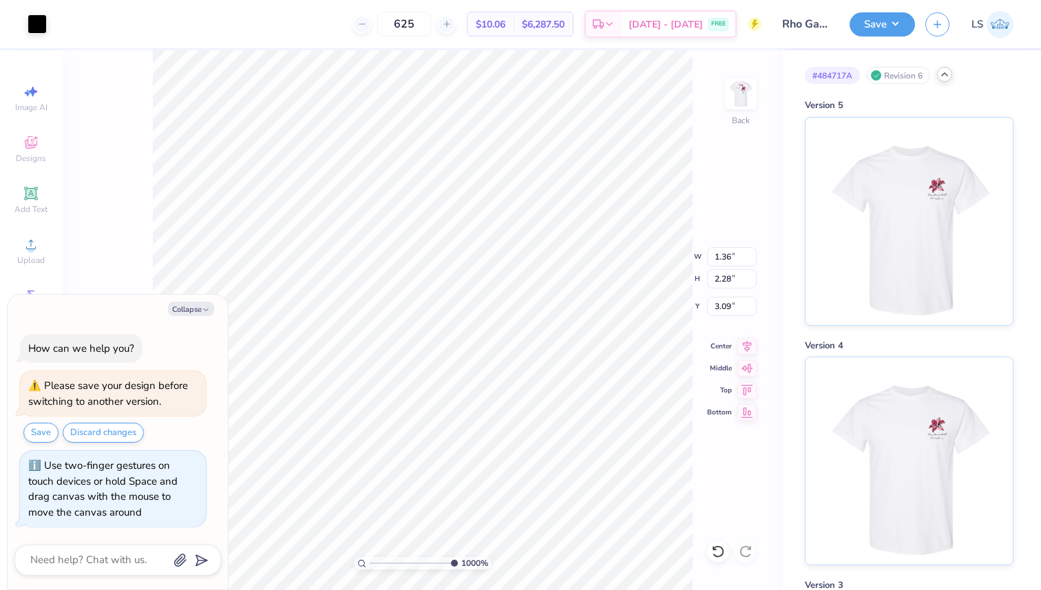
type textarea "x"
type input "3.02"
type textarea "x"
type input "0.05"
type input "0.06"
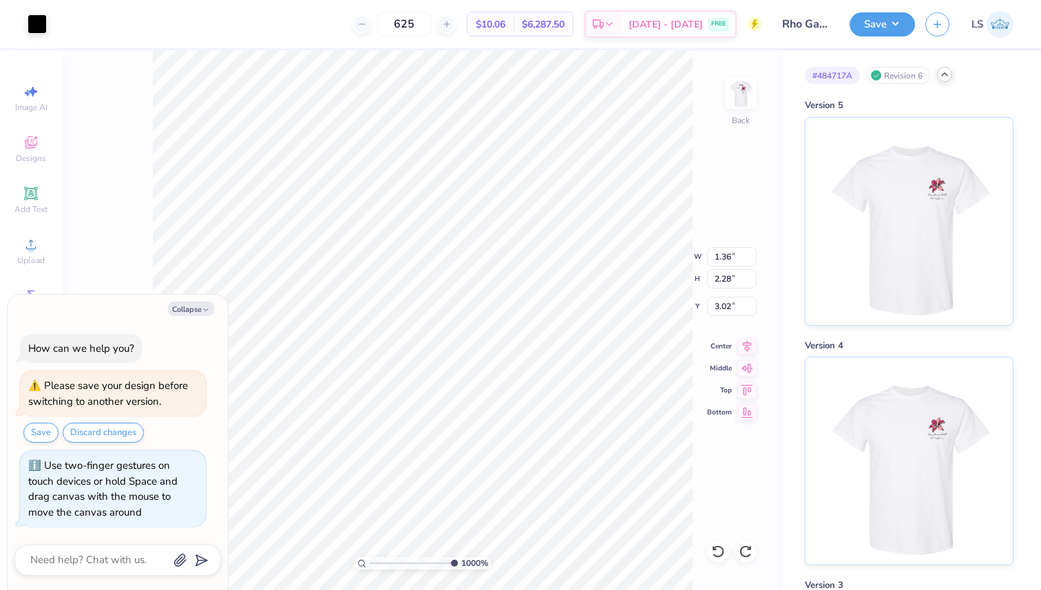
type input "4.17"
type textarea "x"
type input "5.55"
type textarea "x"
type input "0.01"
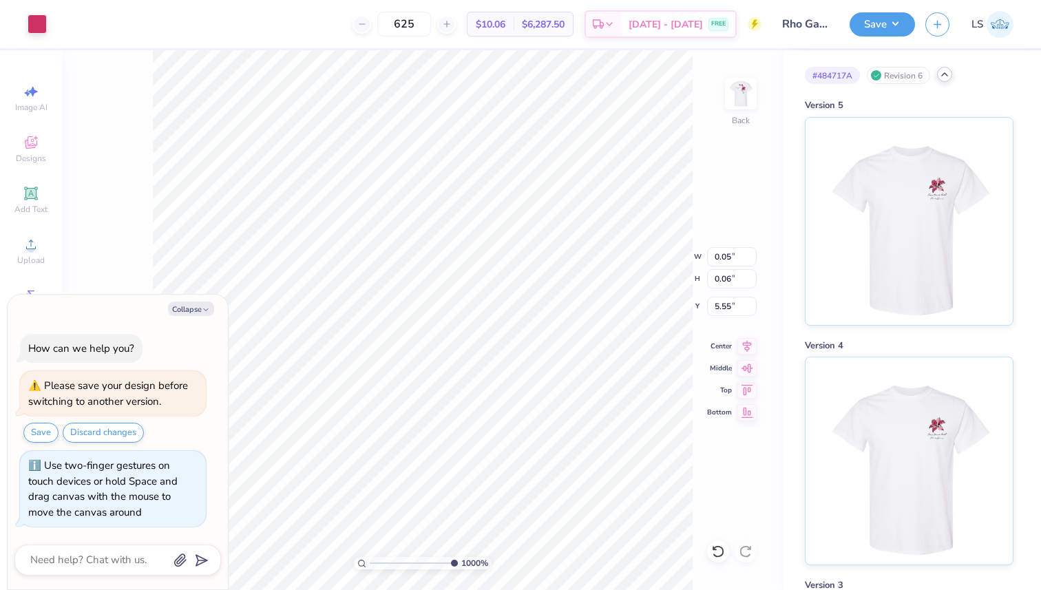
type input "0.02"
type input "4.26"
type textarea "x"
type input "5.56"
type textarea "x"
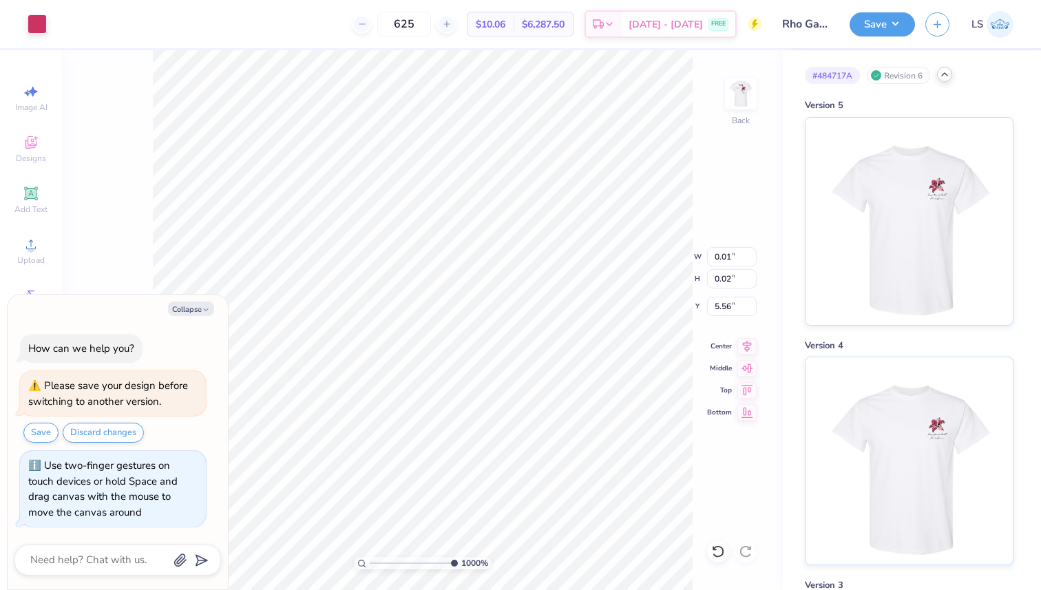
type input "0.02"
type input "0.04"
type input "4.11"
type textarea "x"
type input "5.58"
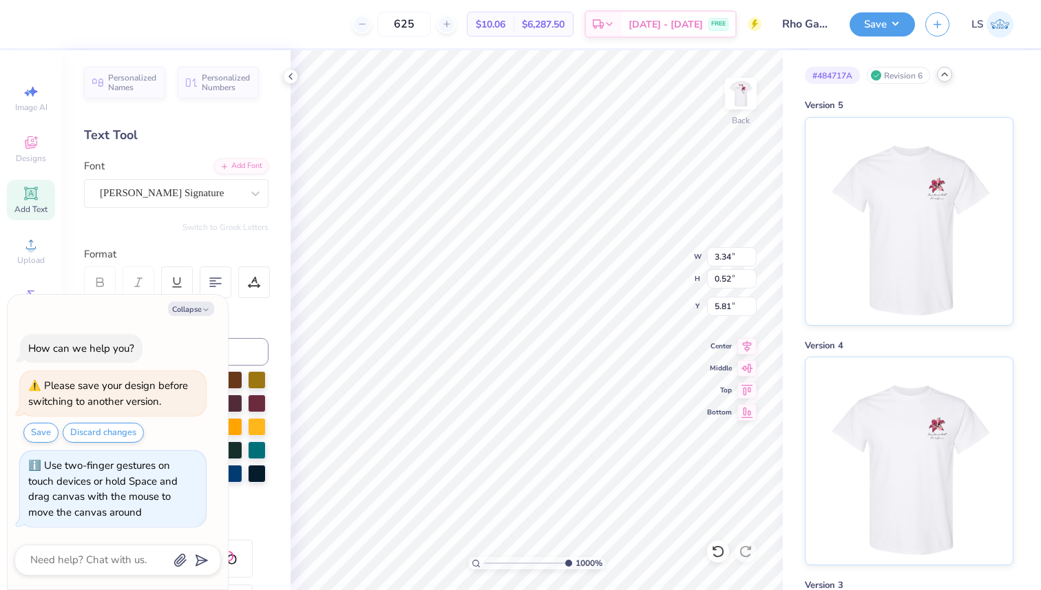
type textarea "x"
type input "5.74"
type textarea "x"
type input "5.81"
type textarea "x"
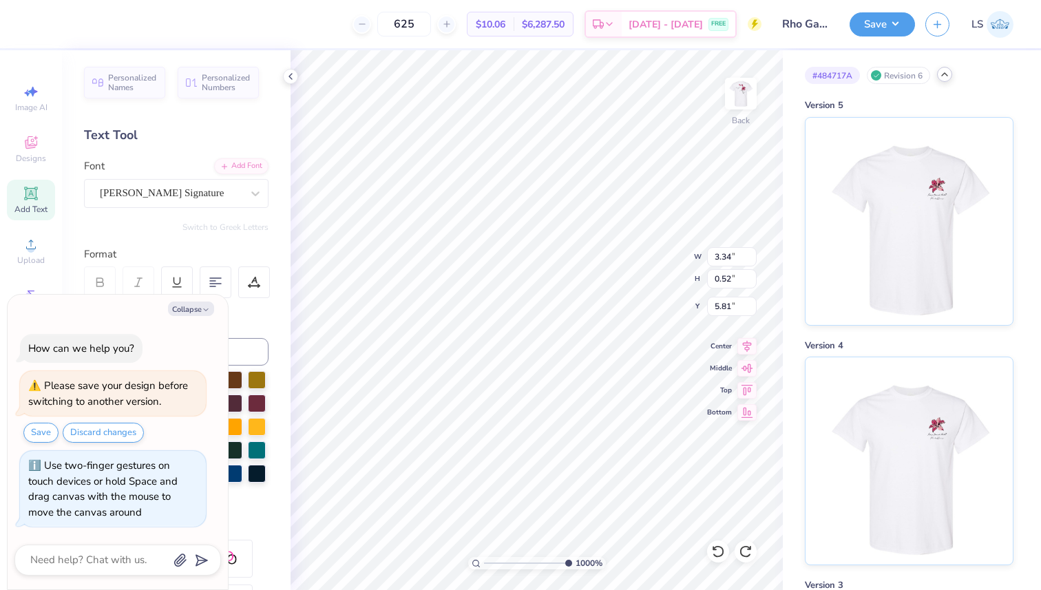
type input "0.07"
type input "0.02"
type input "5.61"
type textarea "x"
drag, startPoint x: 565, startPoint y: 563, endPoint x: 470, endPoint y: 551, distance: 96.3
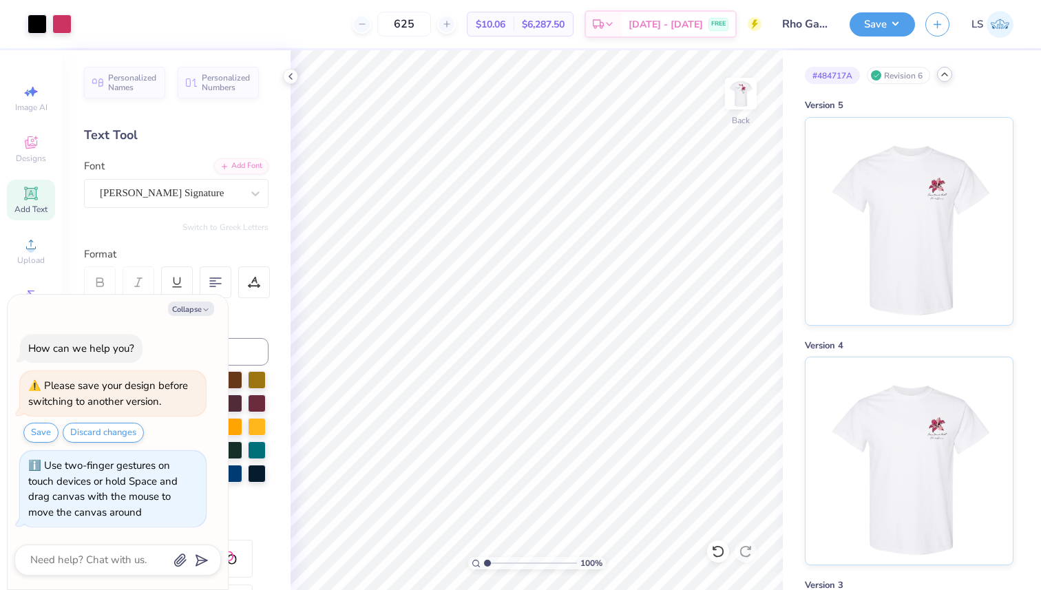
type input "1"
click at [484, 557] on input "range" at bounding box center [530, 563] width 93 height 12
click at [290, 72] on icon at bounding box center [290, 76] width 11 height 11
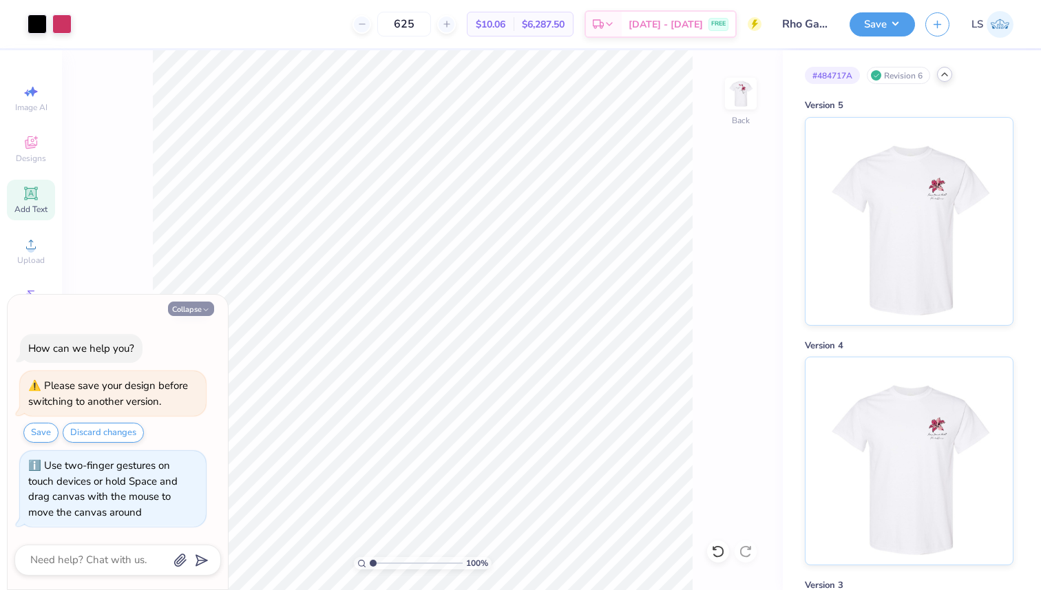
click at [196, 307] on button "Collapse" at bounding box center [191, 309] width 46 height 14
type textarea "x"
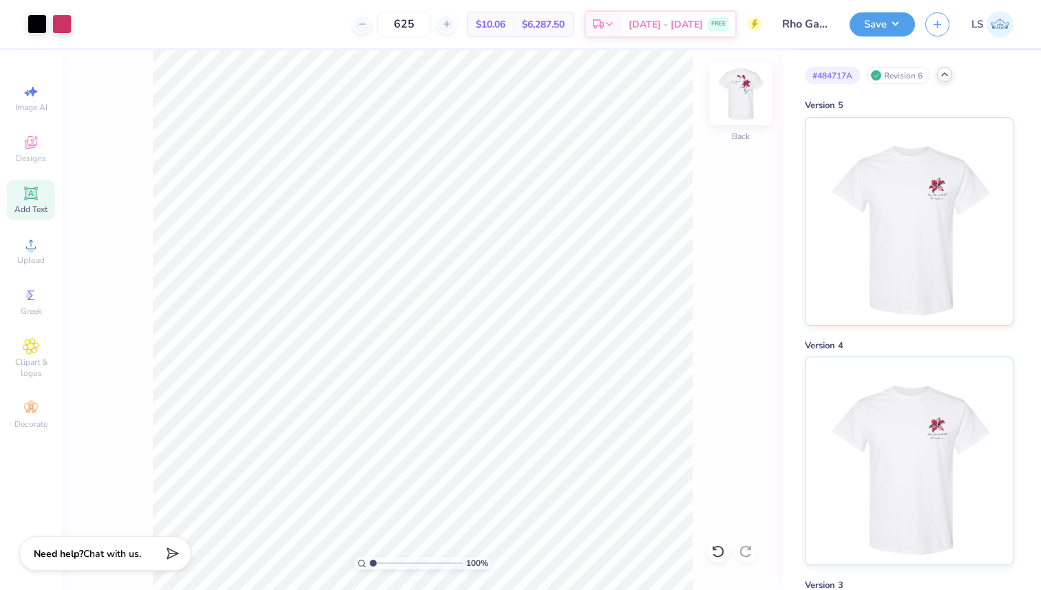
click at [734, 107] on img at bounding box center [740, 93] width 55 height 55
click at [748, 104] on img at bounding box center [740, 93] width 55 height 55
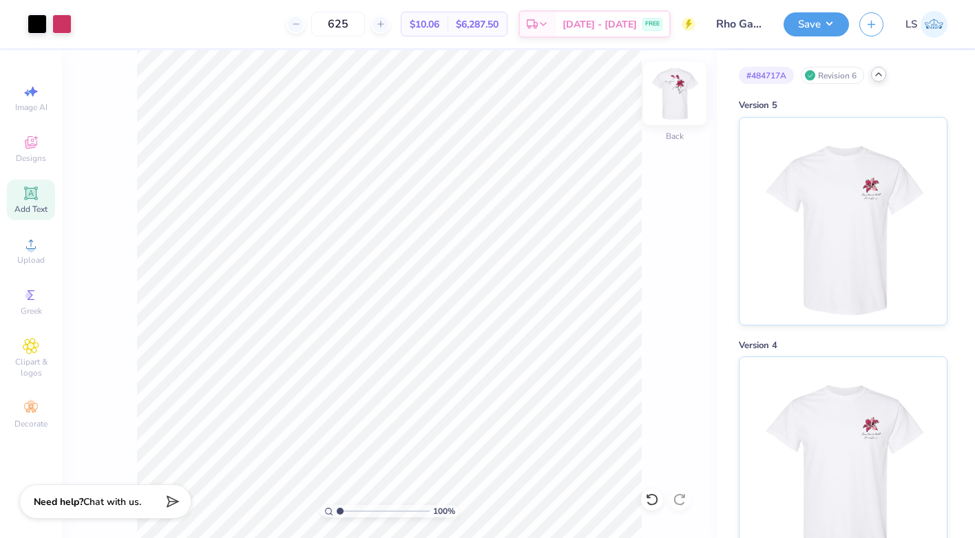
click at [680, 104] on img at bounding box center [674, 93] width 55 height 55
click at [677, 106] on img at bounding box center [674, 93] width 55 height 55
click at [837, 15] on button "Save" at bounding box center [816, 22] width 65 height 24
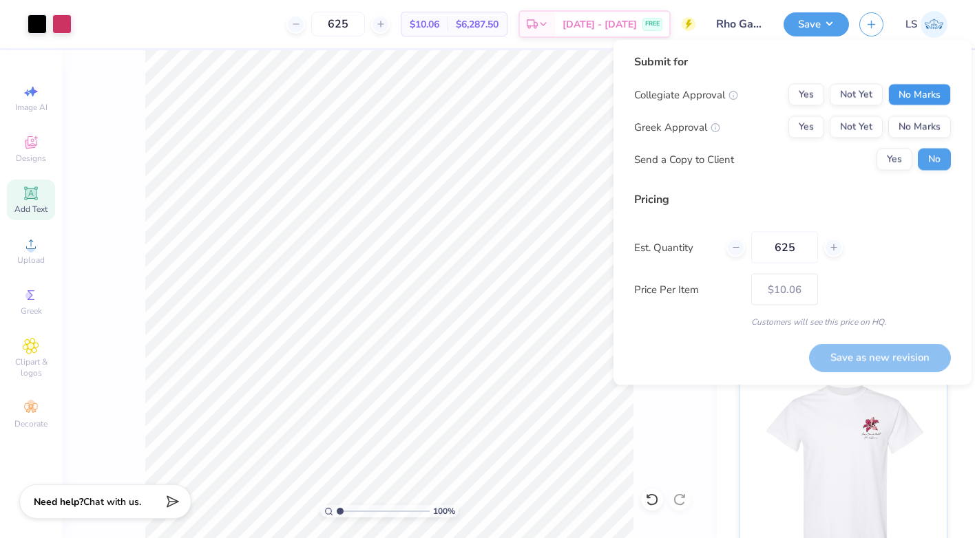
click at [912, 93] on button "No Marks" at bounding box center [919, 95] width 63 height 22
click at [793, 133] on button "Yes" at bounding box center [806, 127] width 36 height 22
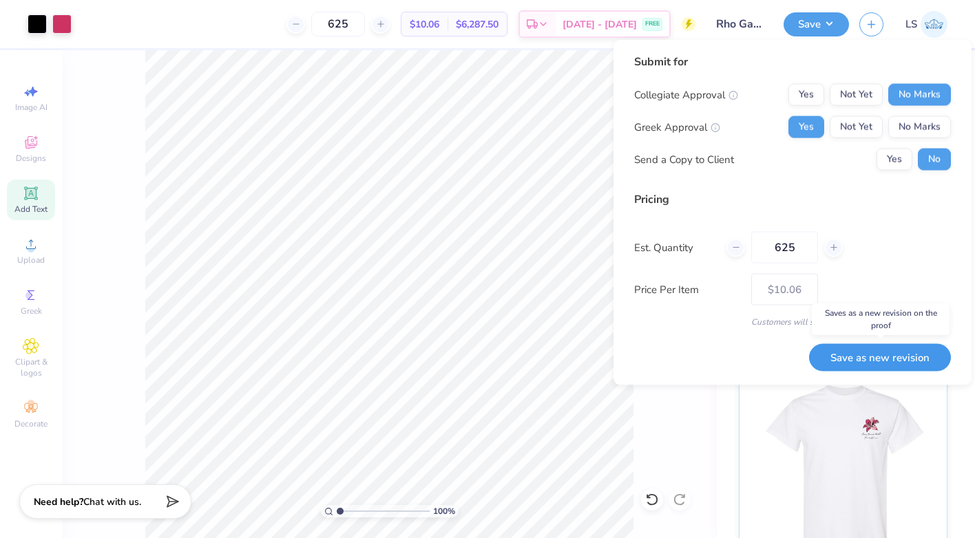
click at [875, 359] on button "Save as new revision" at bounding box center [880, 358] width 142 height 28
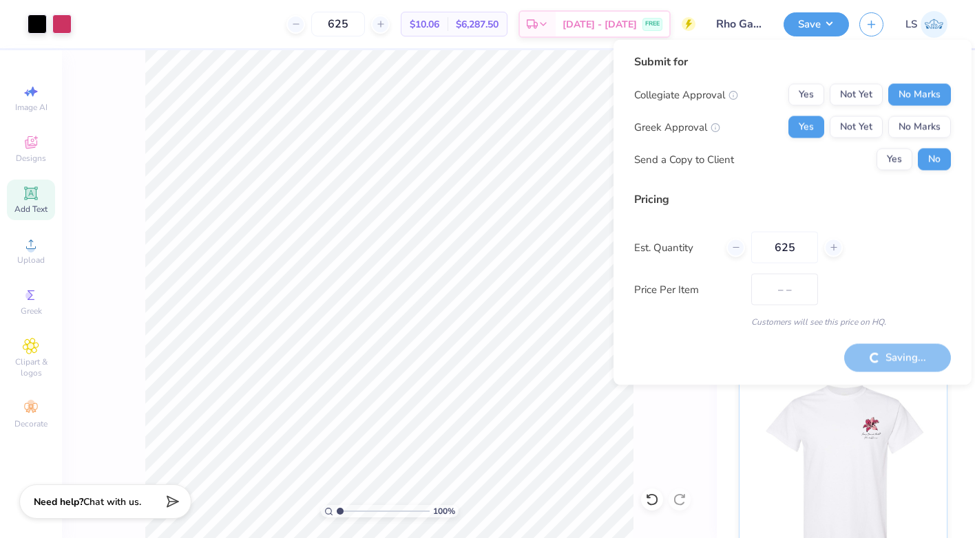
type input "$10.06"
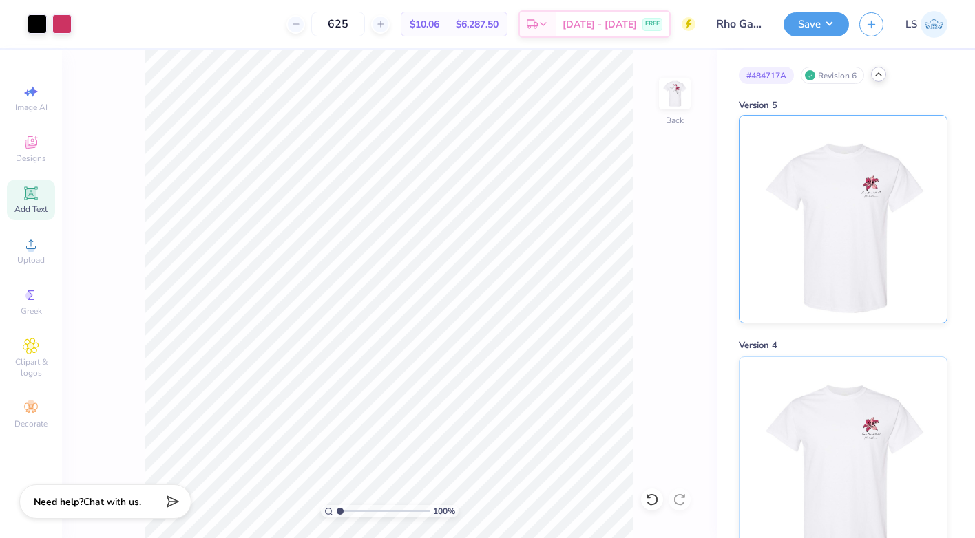
click at [870, 236] on img at bounding box center [842, 219] width 171 height 207
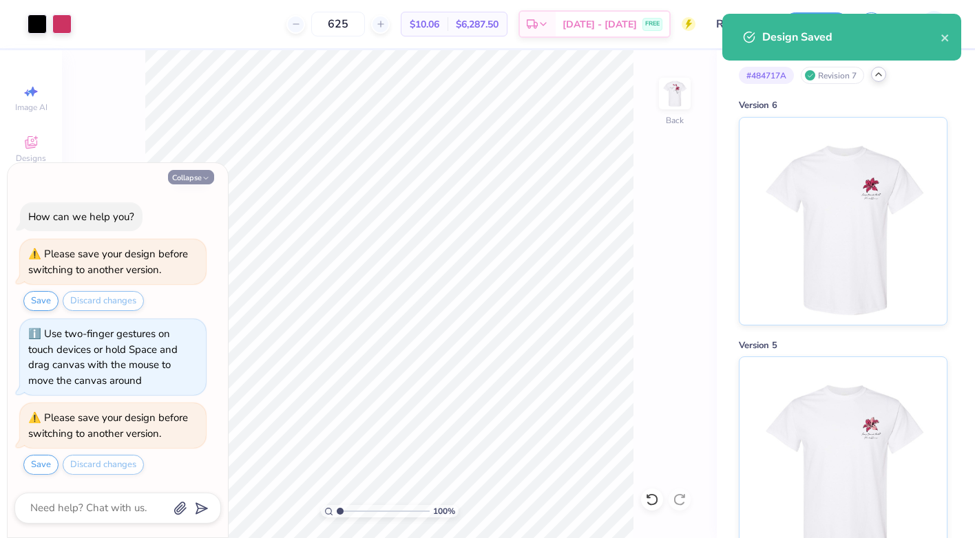
click at [196, 177] on button "Collapse" at bounding box center [191, 177] width 46 height 14
type textarea "x"
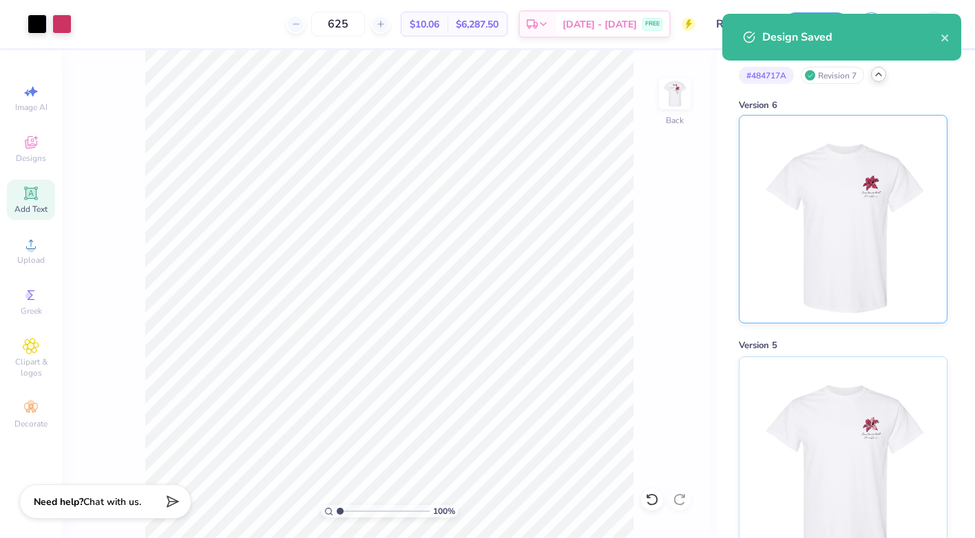
click at [927, 221] on img at bounding box center [842, 219] width 171 height 207
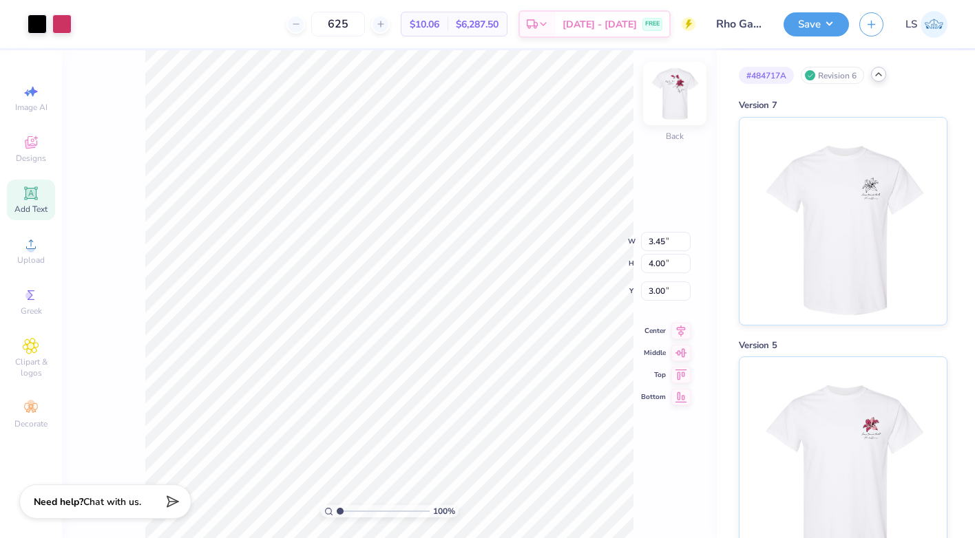
click at [676, 94] on img at bounding box center [674, 93] width 55 height 55
type input "3.40"
type input "3.94"
type input "19.66"
type input "16.00"
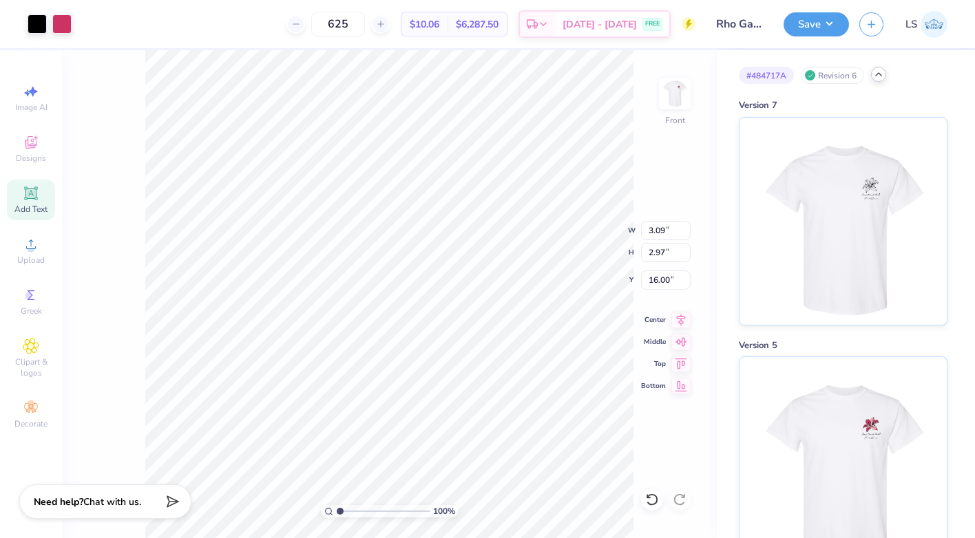
type input "3.09"
type input "2.97"
type input "12.76"
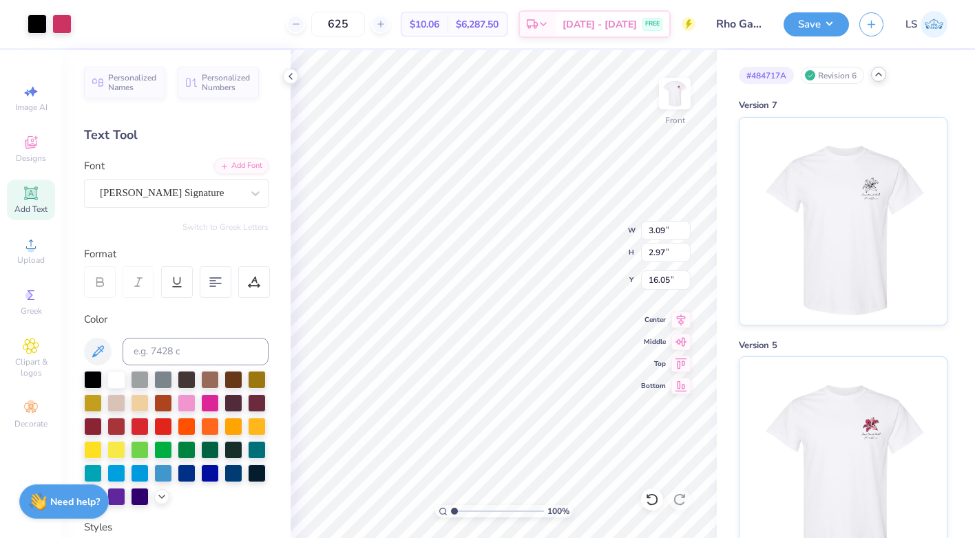
type input "16.05"
type input "11.42"
type input "4.31"
type input "5.68"
type input "14.10"
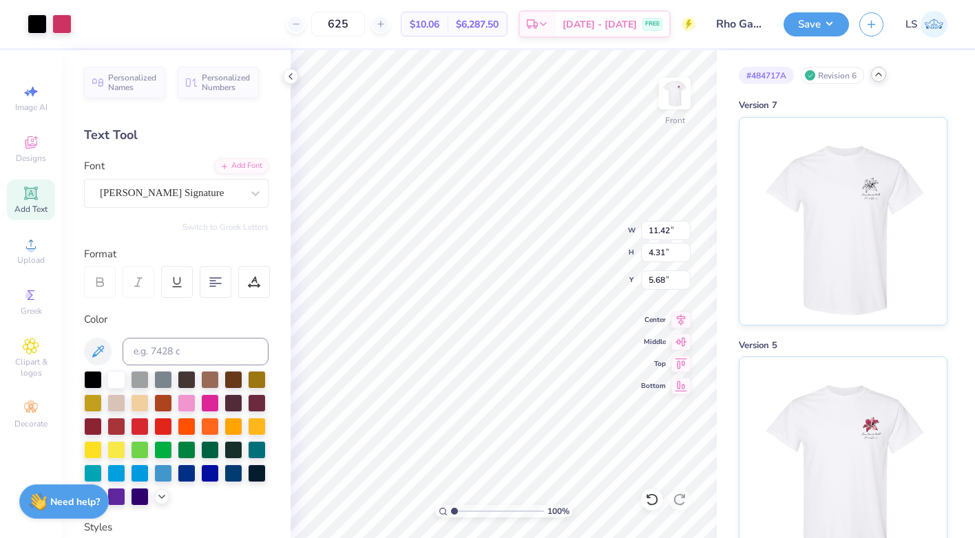
type input "5.33"
type input "3.00"
type input "12.23"
type input "5.44"
type input "5.24"
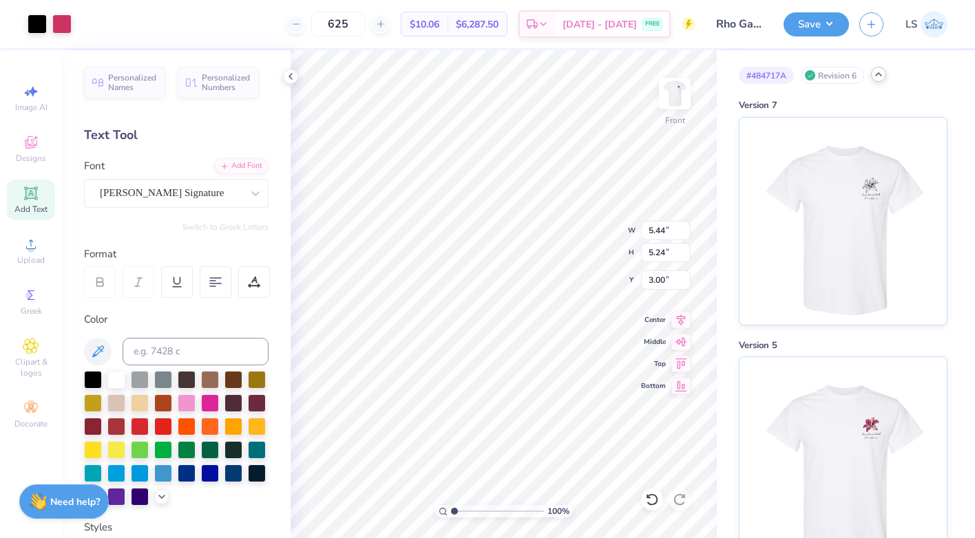
type input "5.41"
type input "7.14"
type input "6.87"
type input "5.05"
